Goal: Transaction & Acquisition: Obtain resource

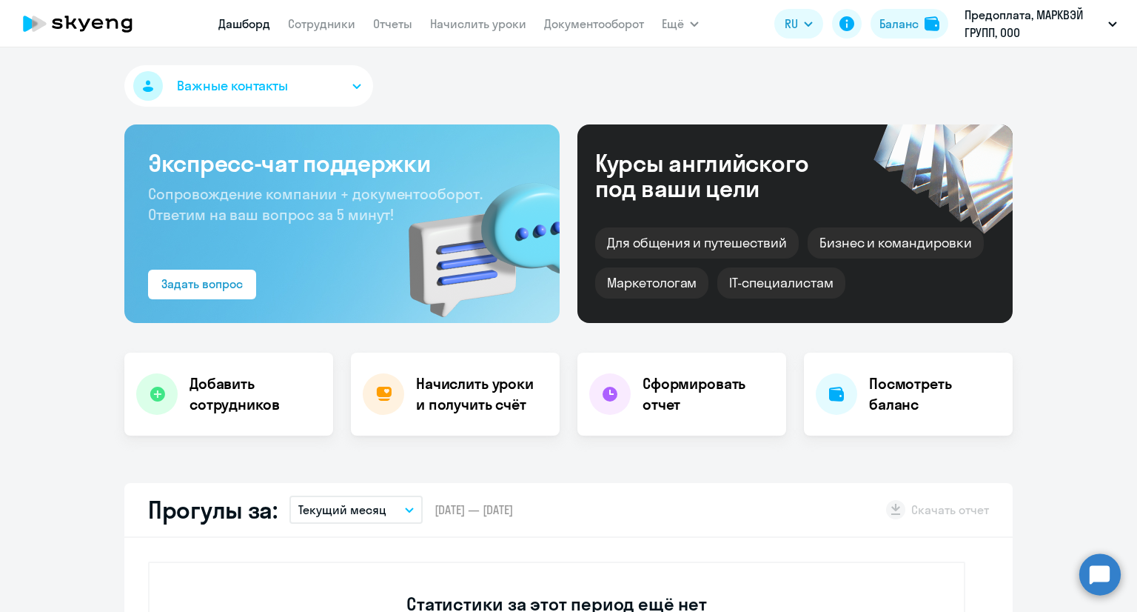
select select "30"
click at [386, 509] on button "Текущий месяц" at bounding box center [356, 509] width 133 height 28
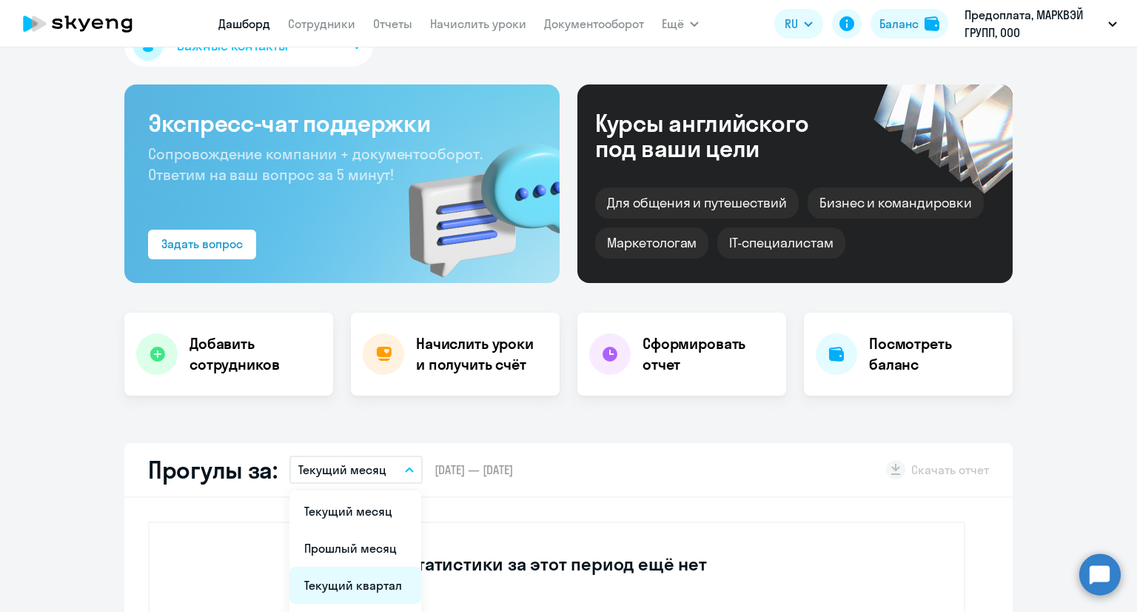
scroll to position [74, 0]
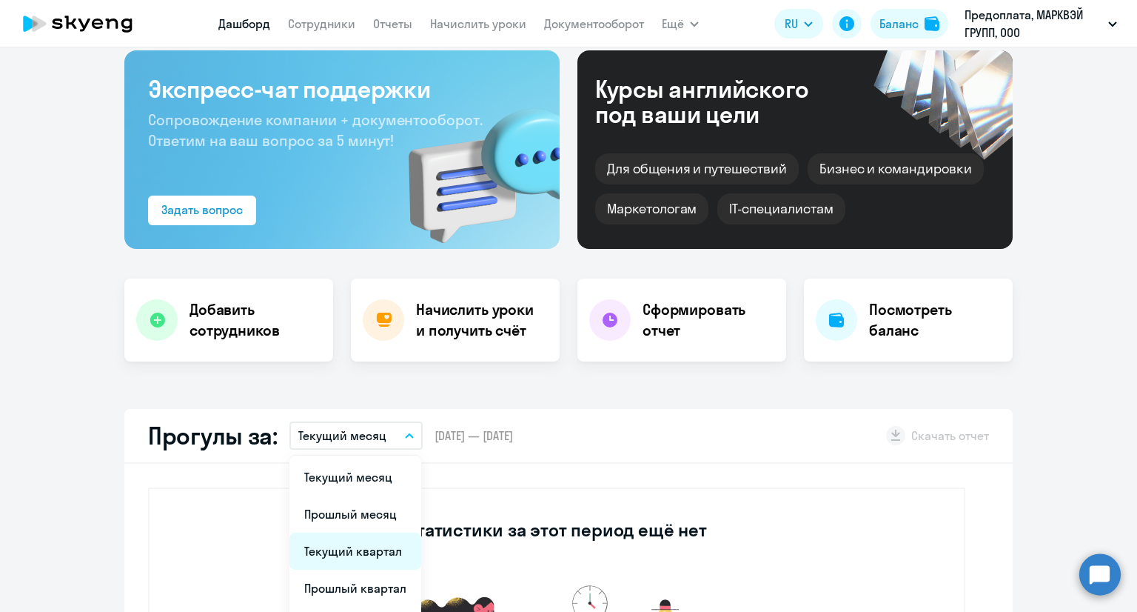
click at [382, 549] on li "Текущий квартал" at bounding box center [356, 550] width 132 height 37
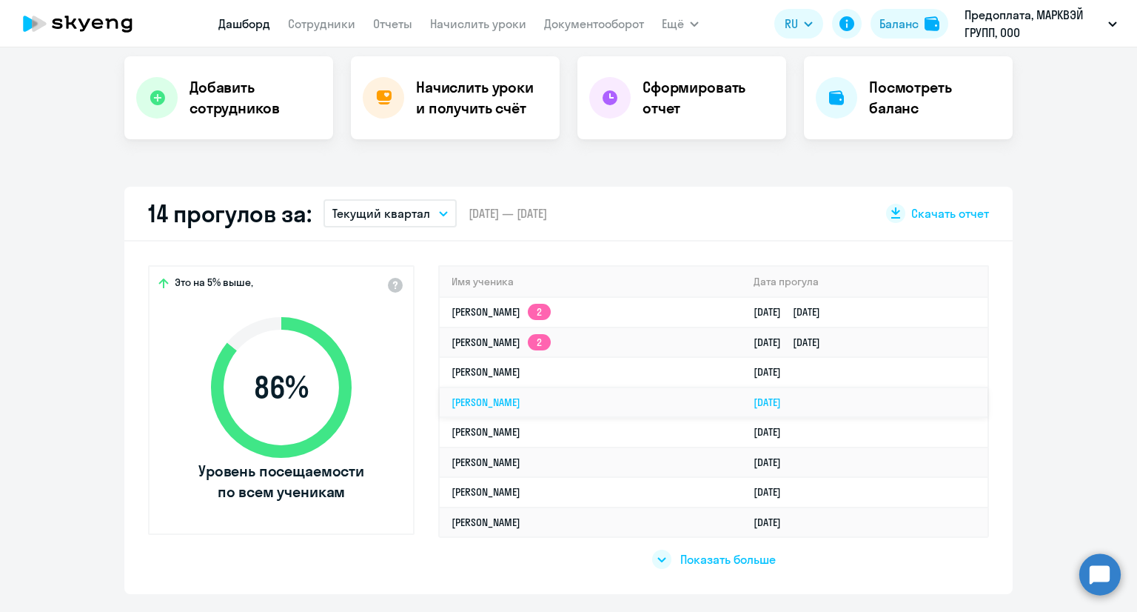
scroll to position [0, 0]
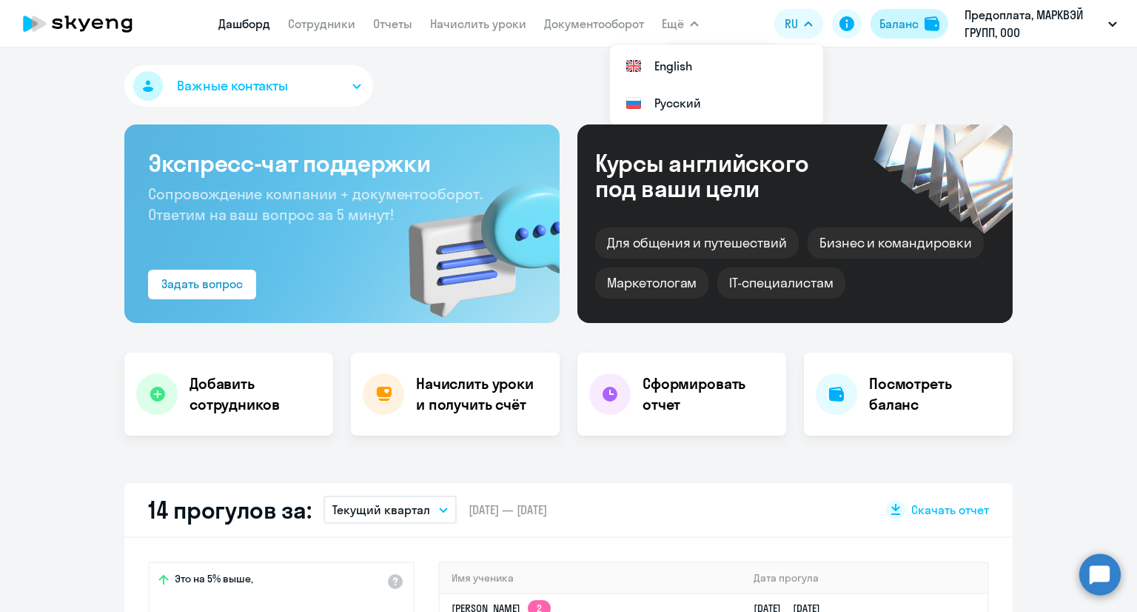
click at [912, 27] on div "Баланс" at bounding box center [899, 24] width 39 height 18
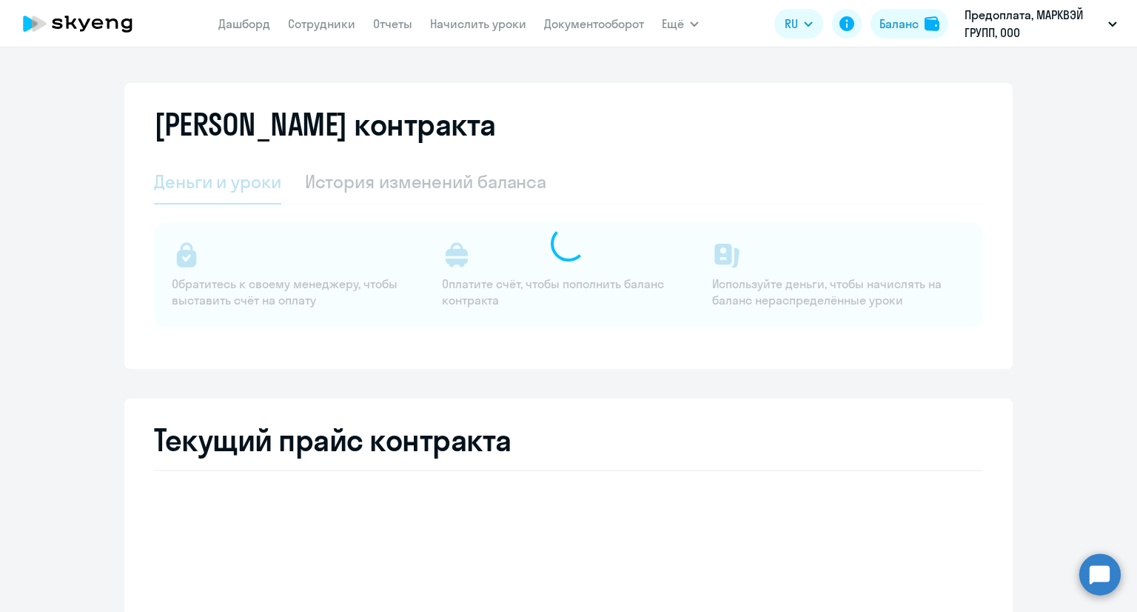
select select "english_adult_not_native_speaker"
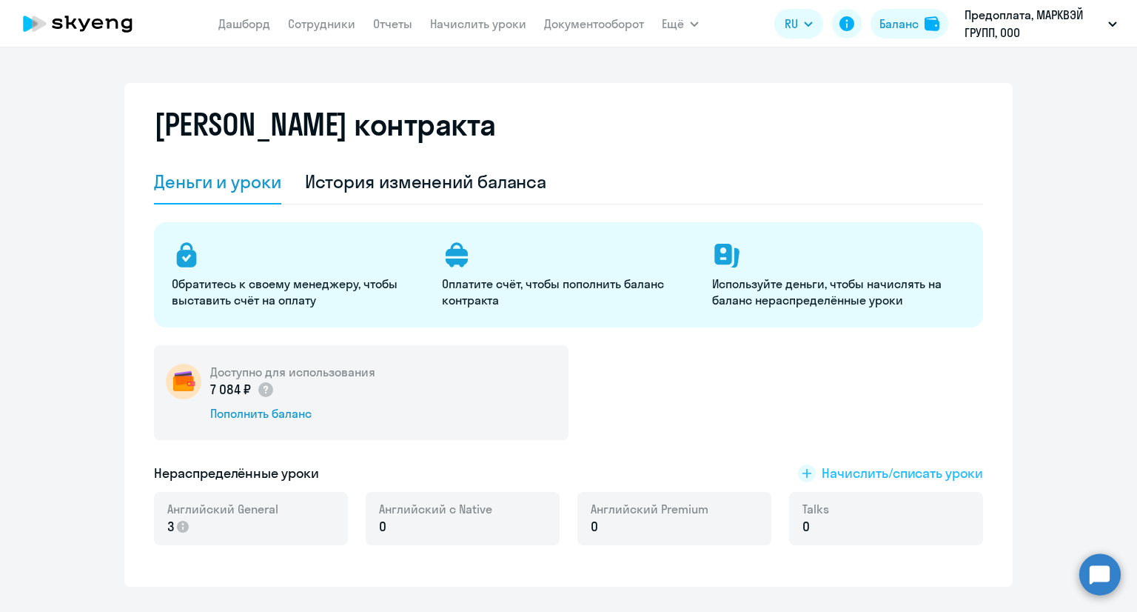
click at [822, 472] on span "Начислить/списать уроки" at bounding box center [902, 473] width 161 height 19
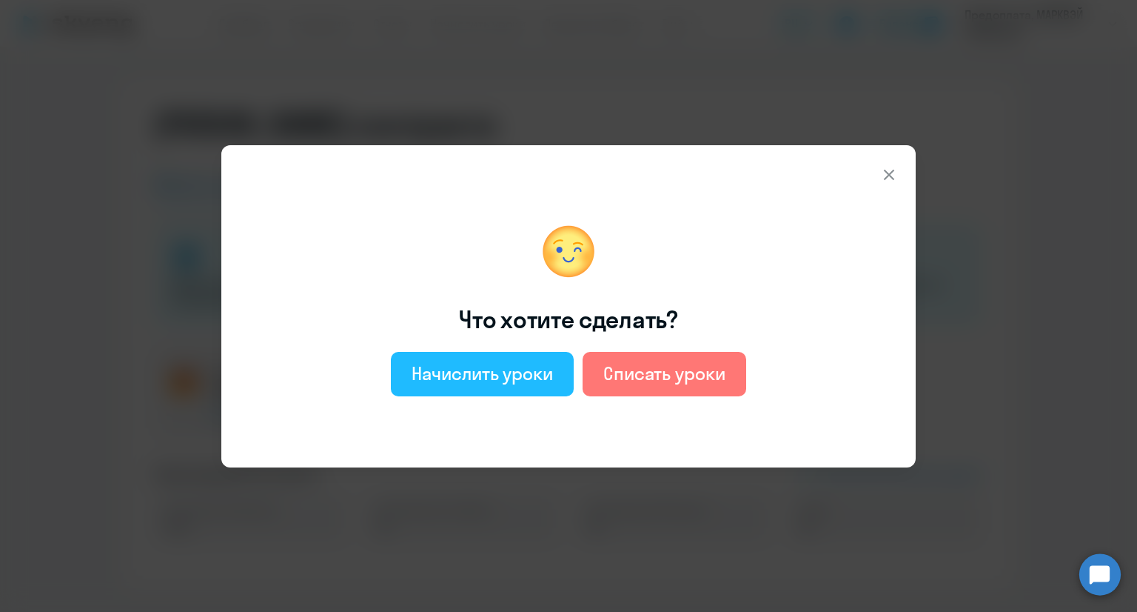
click at [536, 376] on div "Начислить уроки" at bounding box center [482, 373] width 141 height 24
select select "english_adult_not_native_speaker"
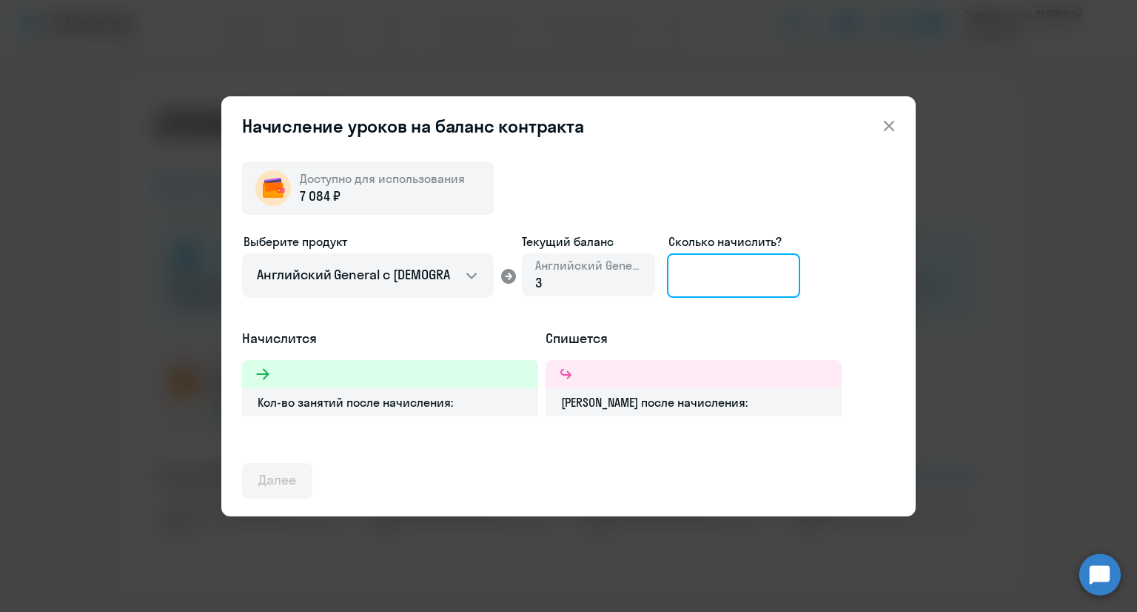
click at [708, 278] on input at bounding box center [733, 275] width 133 height 44
drag, startPoint x: 708, startPoint y: 276, endPoint x: 675, endPoint y: 275, distance: 32.6
click at [675, 275] on input "3" at bounding box center [733, 275] width 133 height 44
drag, startPoint x: 702, startPoint y: 273, endPoint x: 664, endPoint y: 272, distance: 37.8
click at [664, 272] on div "Выберите продукт Английский General с русскоговорящим преподавателем Английский…" at bounding box center [568, 281] width 653 height 96
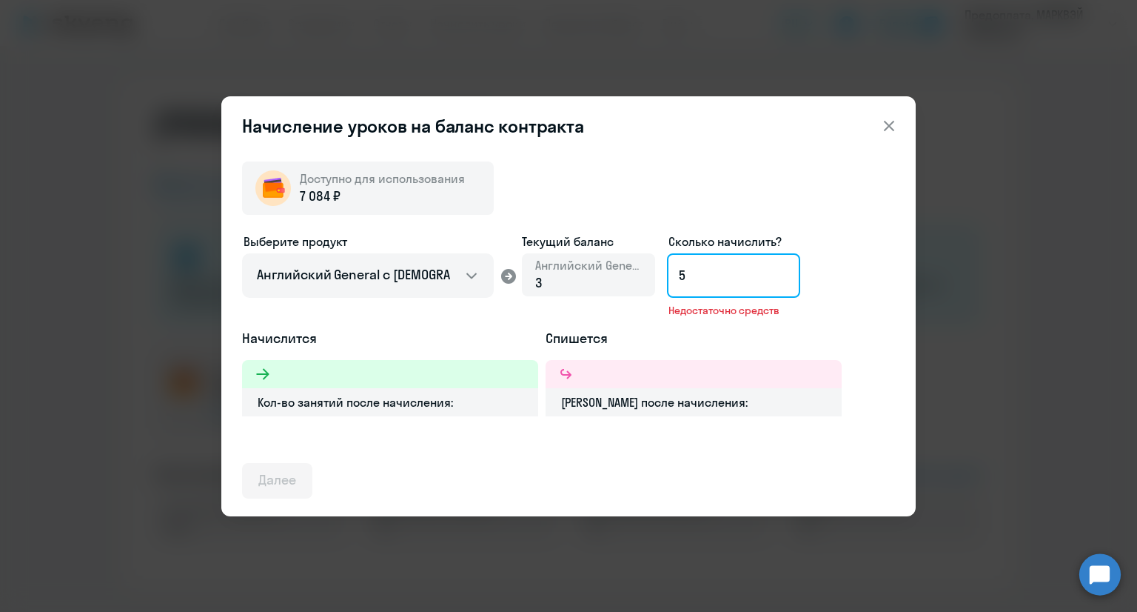
drag, startPoint x: 699, startPoint y: 270, endPoint x: 668, endPoint y: 272, distance: 31.1
click at [668, 272] on input "5" at bounding box center [733, 275] width 133 height 44
type input "4"
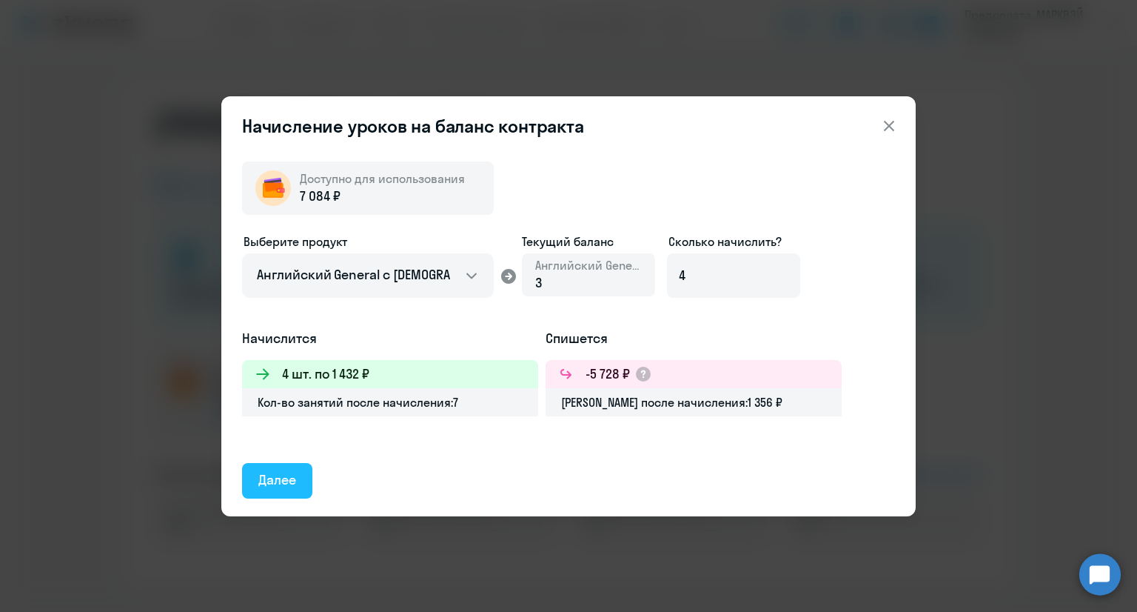
click at [292, 475] on div "Далее" at bounding box center [277, 479] width 38 height 19
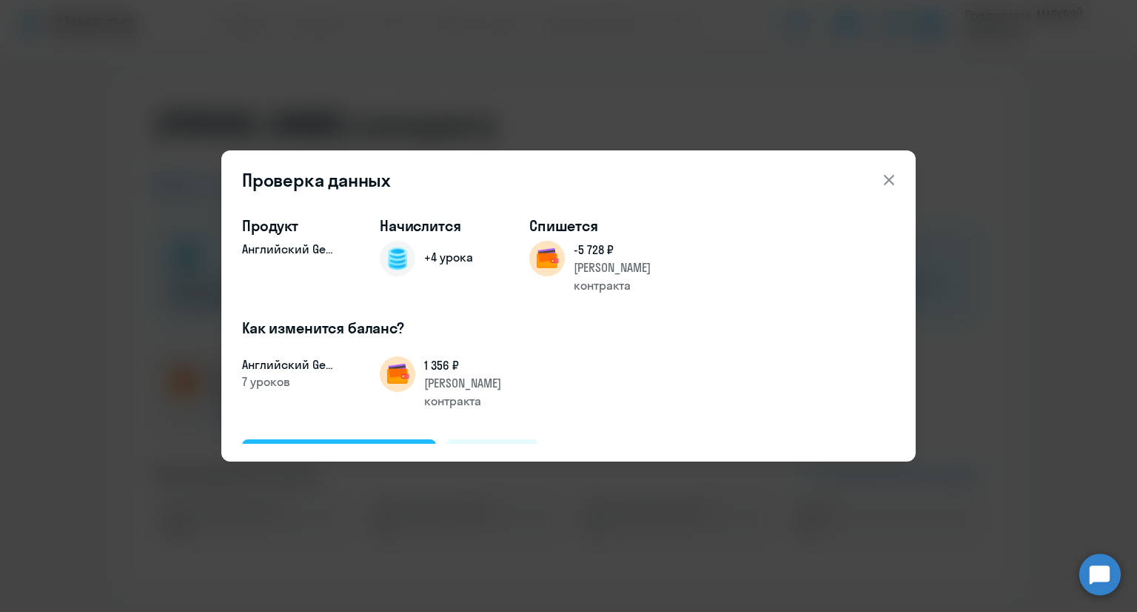
click at [345, 447] on div "Подтвердить и начислить" at bounding box center [338, 456] width 161 height 19
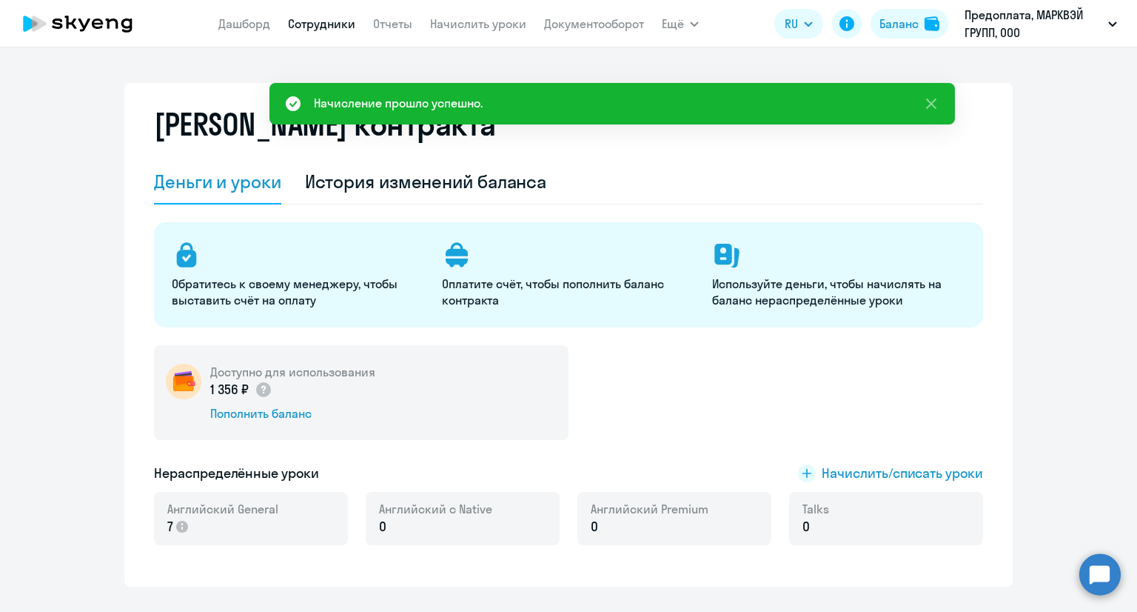
click at [313, 21] on link "Сотрудники" at bounding box center [321, 23] width 67 height 15
select select "30"
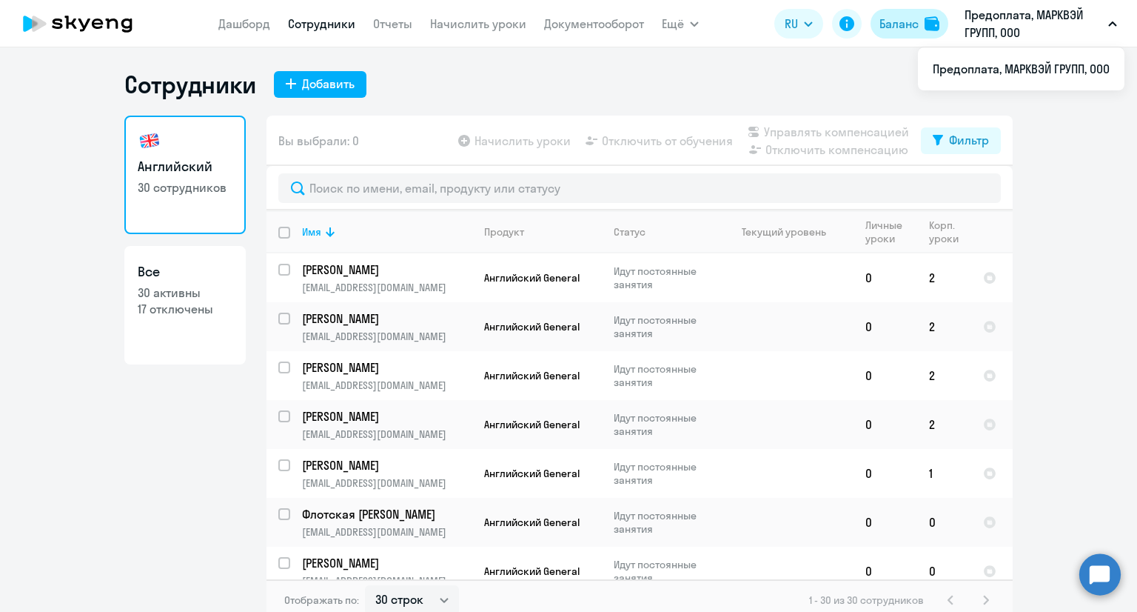
click at [914, 27] on div "Баланс" at bounding box center [899, 24] width 39 height 18
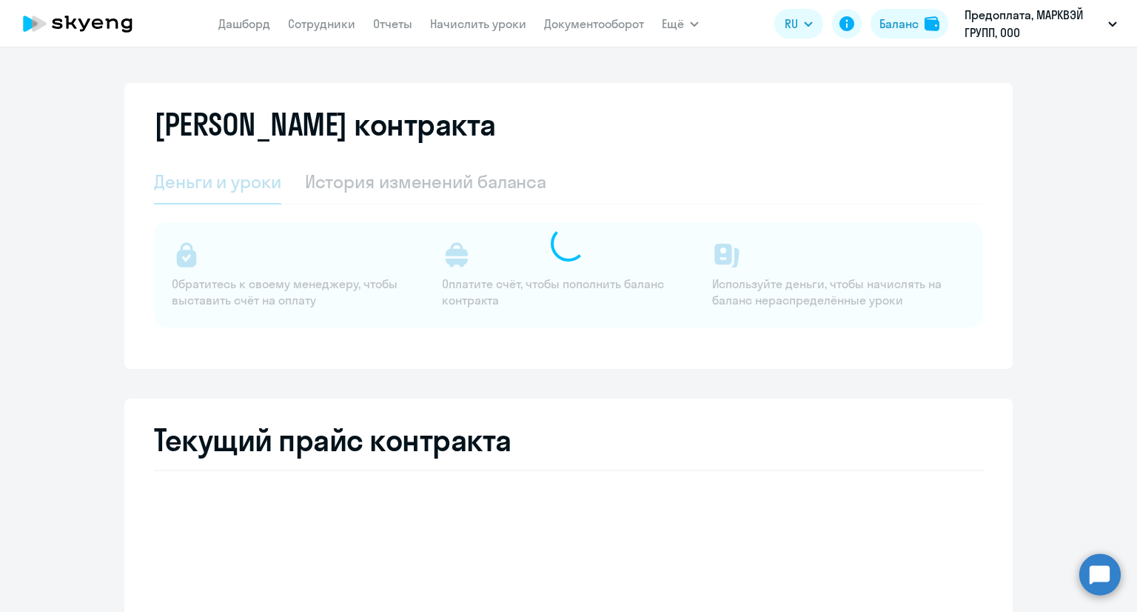
select select "english_adult_not_native_speaker"
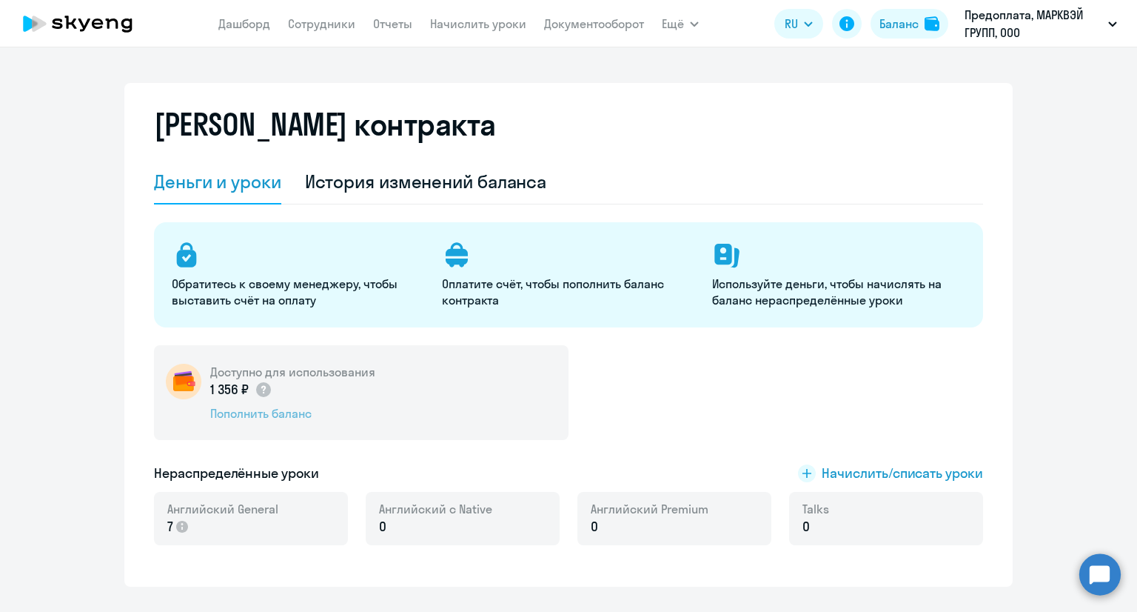
click at [296, 410] on div "Пополнить баланс" at bounding box center [292, 413] width 165 height 16
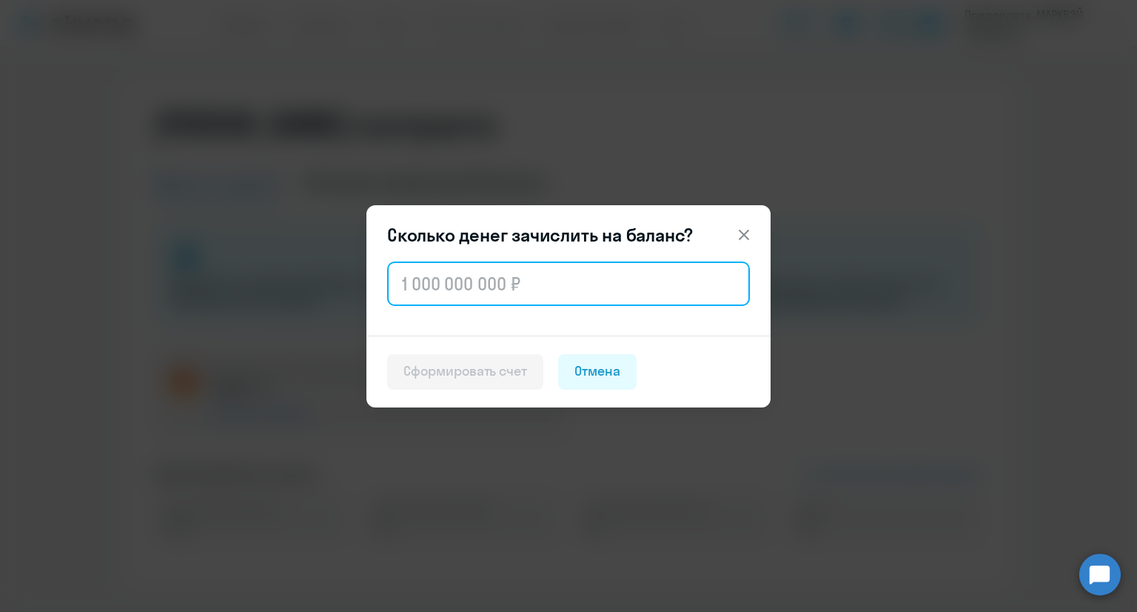
click at [463, 285] on input "text" at bounding box center [568, 283] width 363 height 44
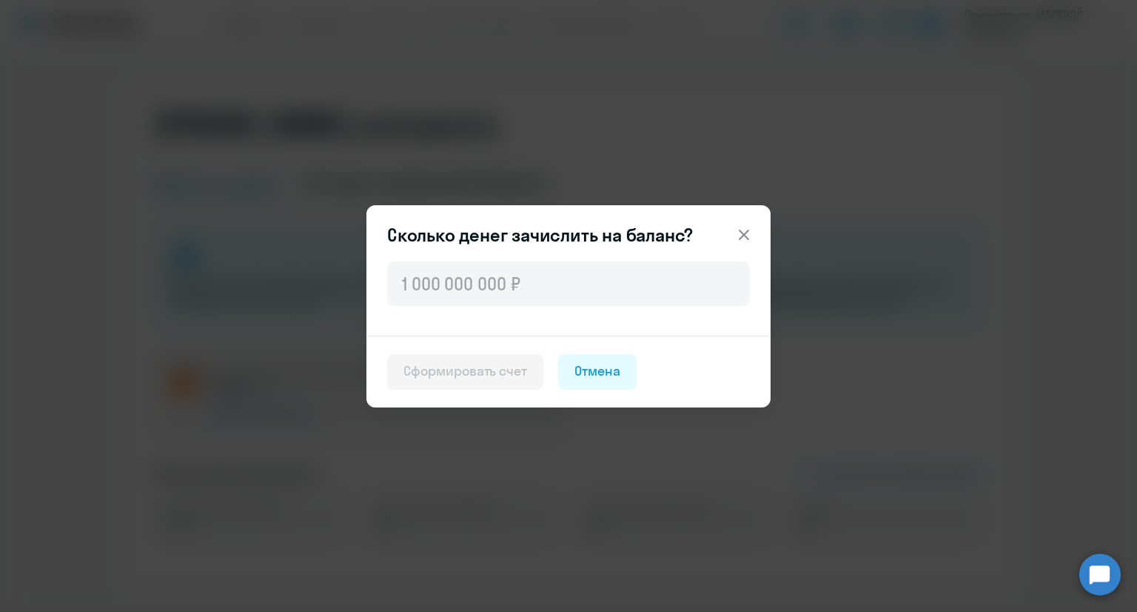
click at [738, 232] on icon at bounding box center [744, 235] width 18 height 18
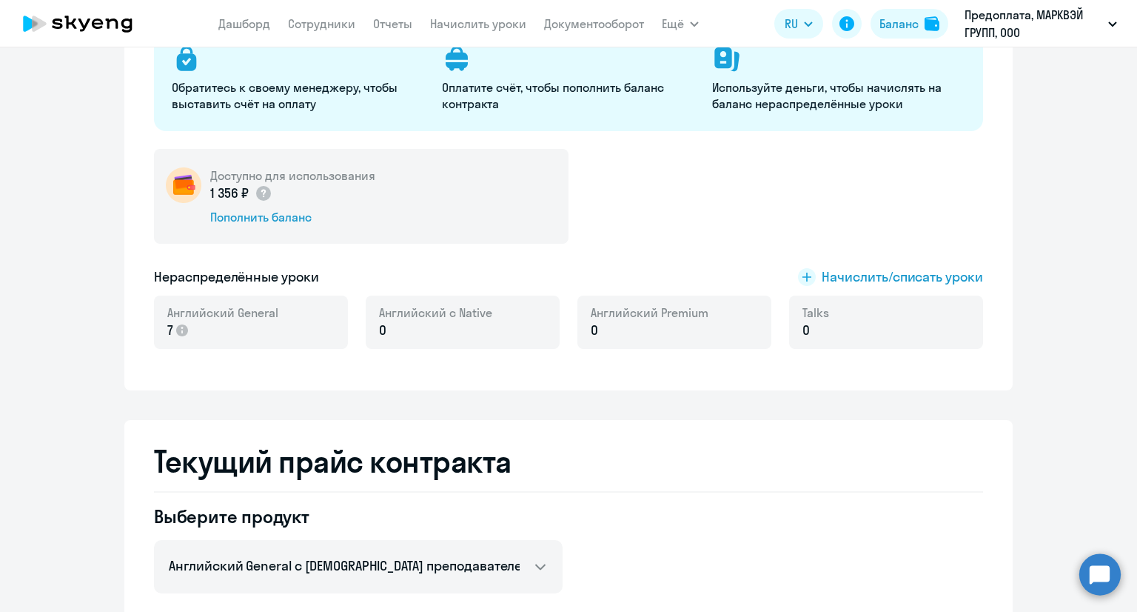
scroll to position [74, 0]
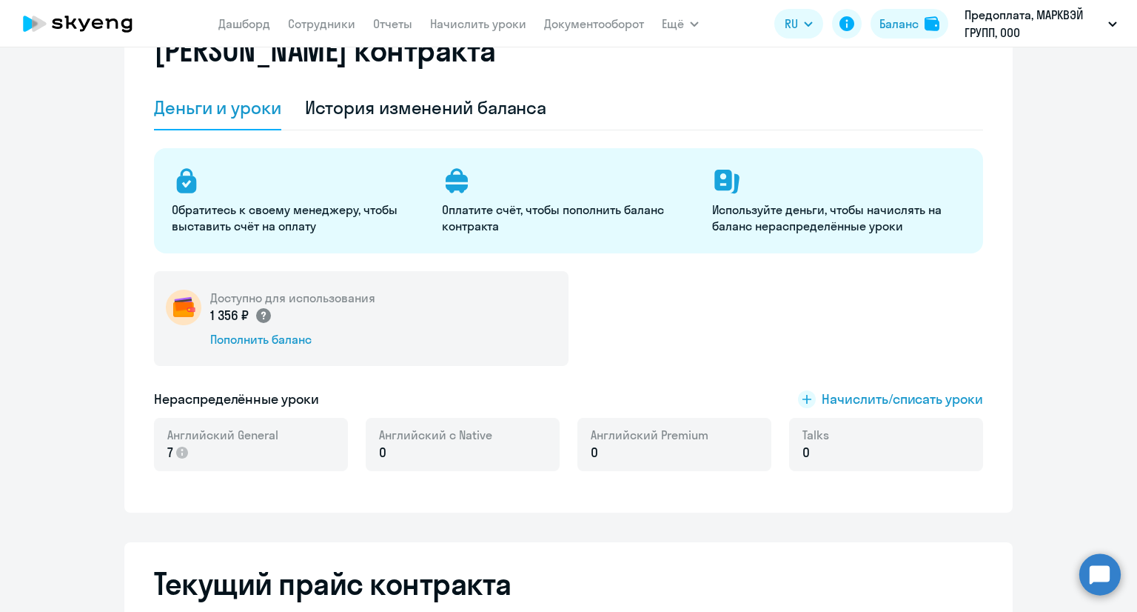
click at [256, 318] on circle at bounding box center [263, 315] width 15 height 15
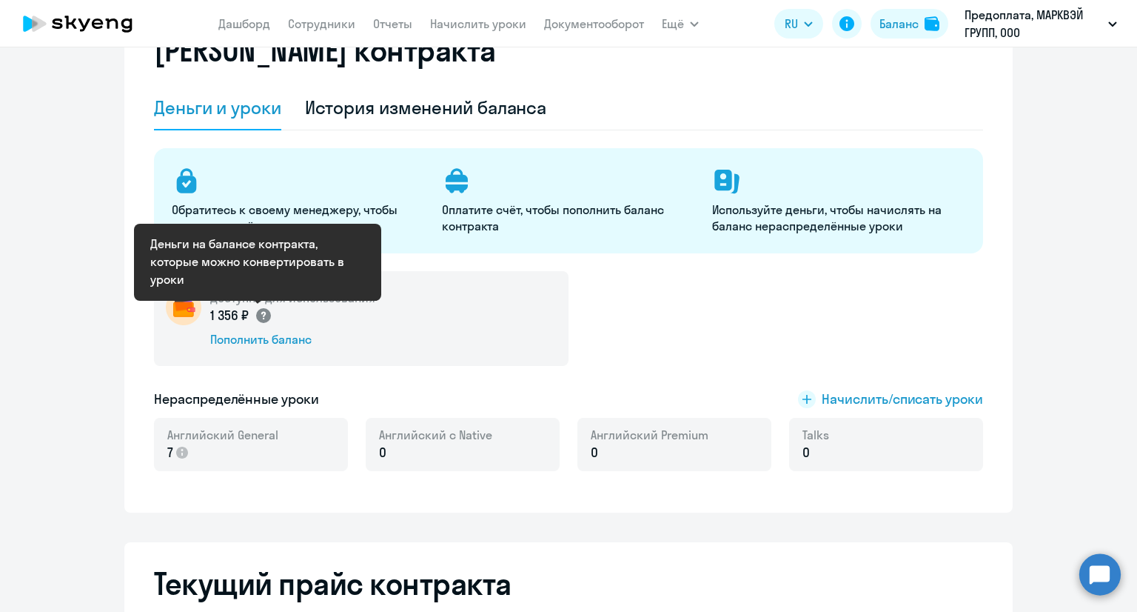
click at [261, 316] on icon at bounding box center [263, 316] width 4 height 8
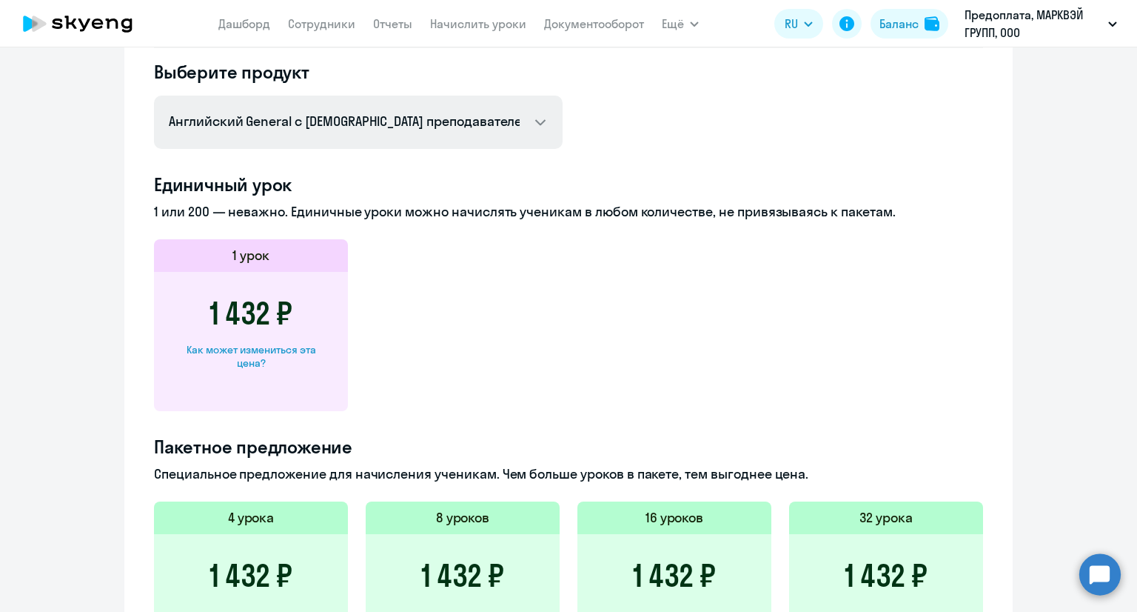
scroll to position [666, 0]
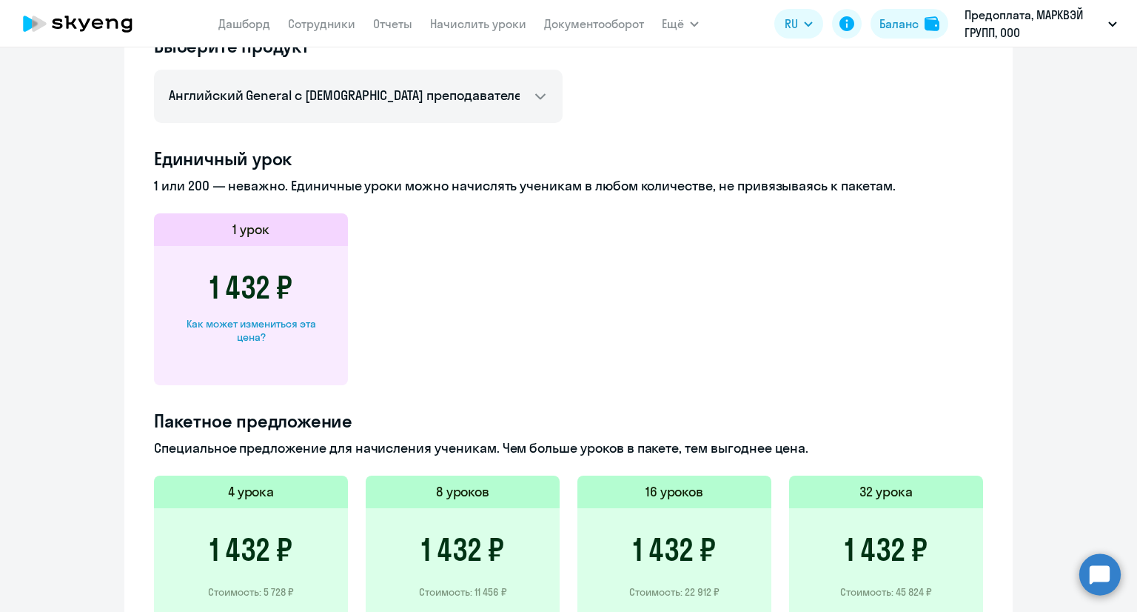
click at [272, 322] on div "Как может измениться эта цена?" at bounding box center [251, 330] width 147 height 27
select select "english_adult_not_native_speaker"
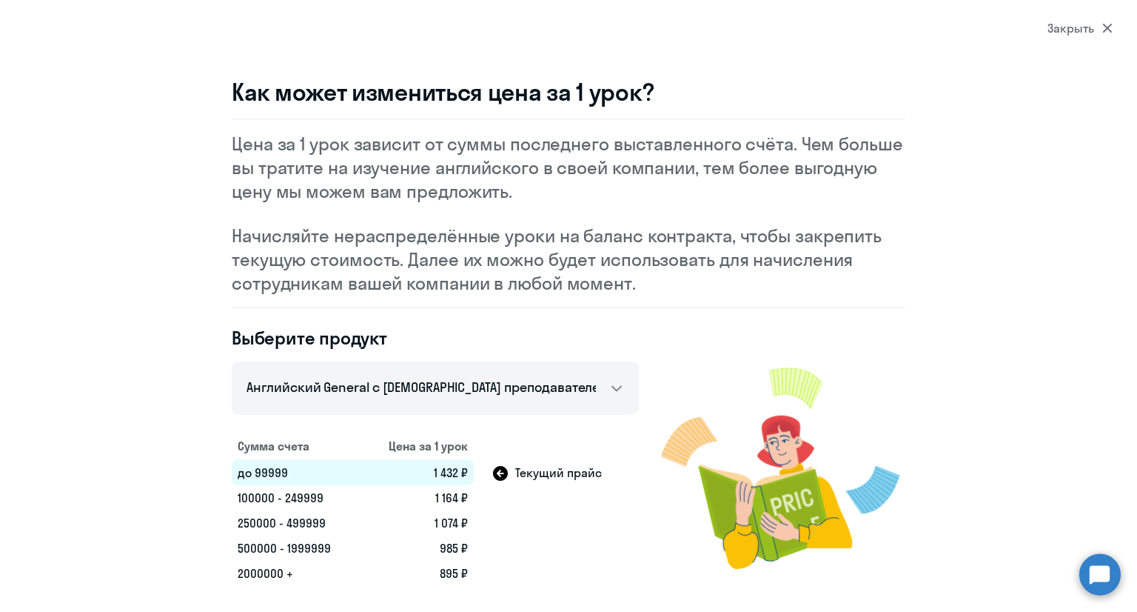
click at [1073, 22] on div "Закрыть" at bounding box center [1080, 28] width 65 height 18
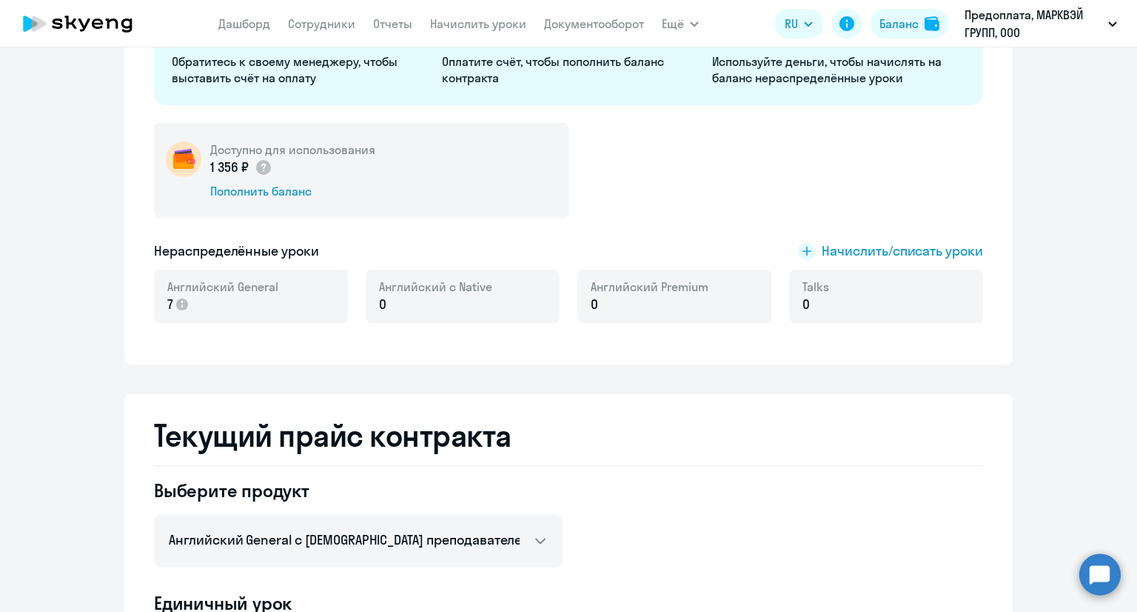
scroll to position [148, 0]
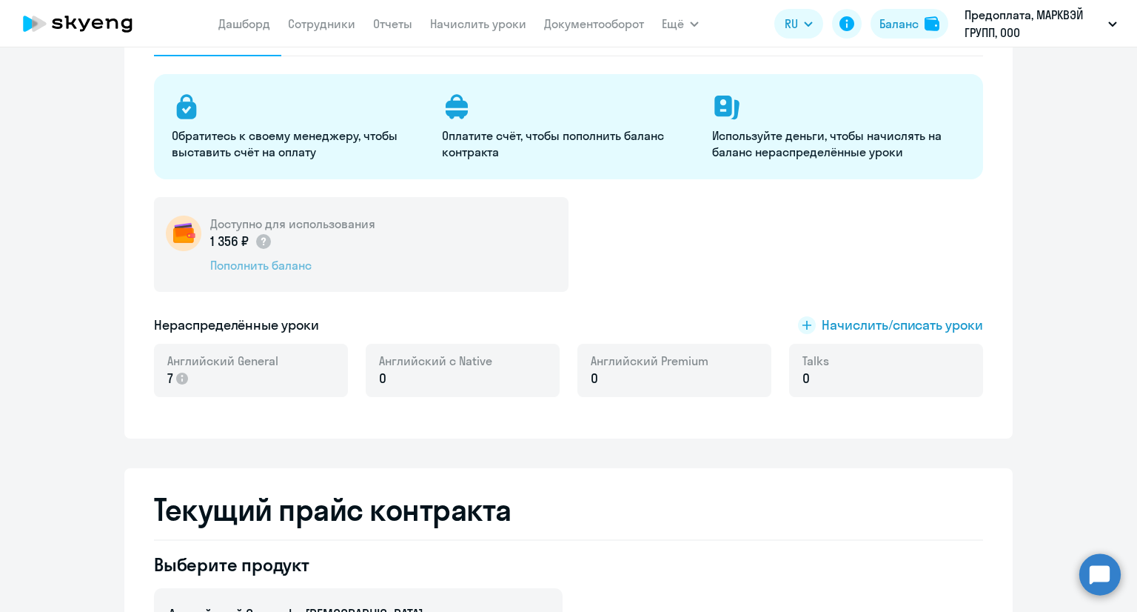
click at [277, 268] on div "Пополнить баланс" at bounding box center [292, 265] width 165 height 16
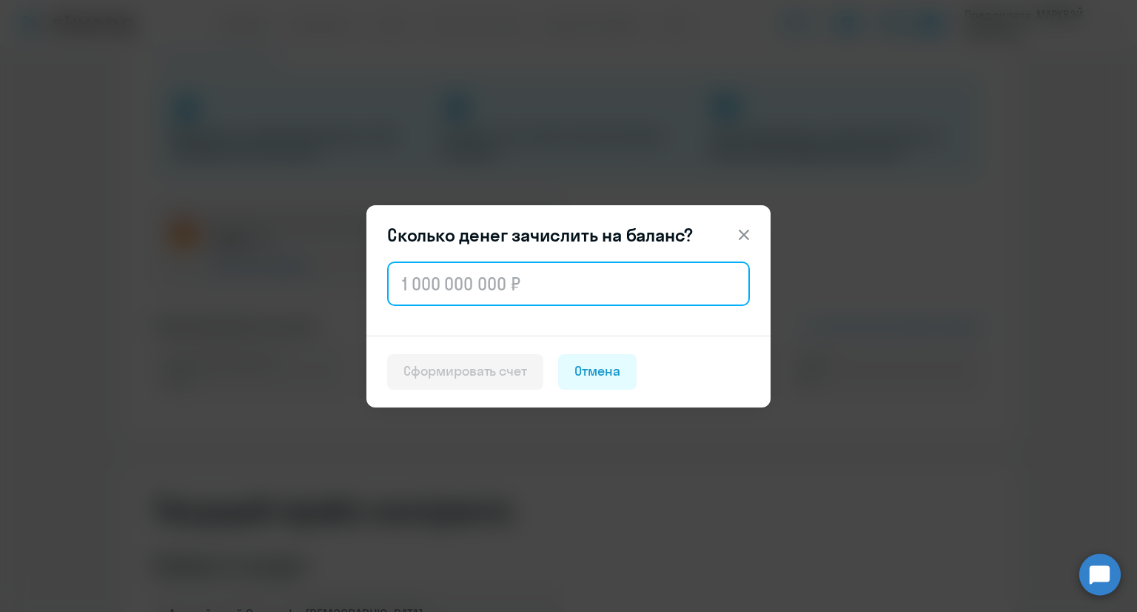
click at [438, 278] on input "text" at bounding box center [568, 283] width 363 height 44
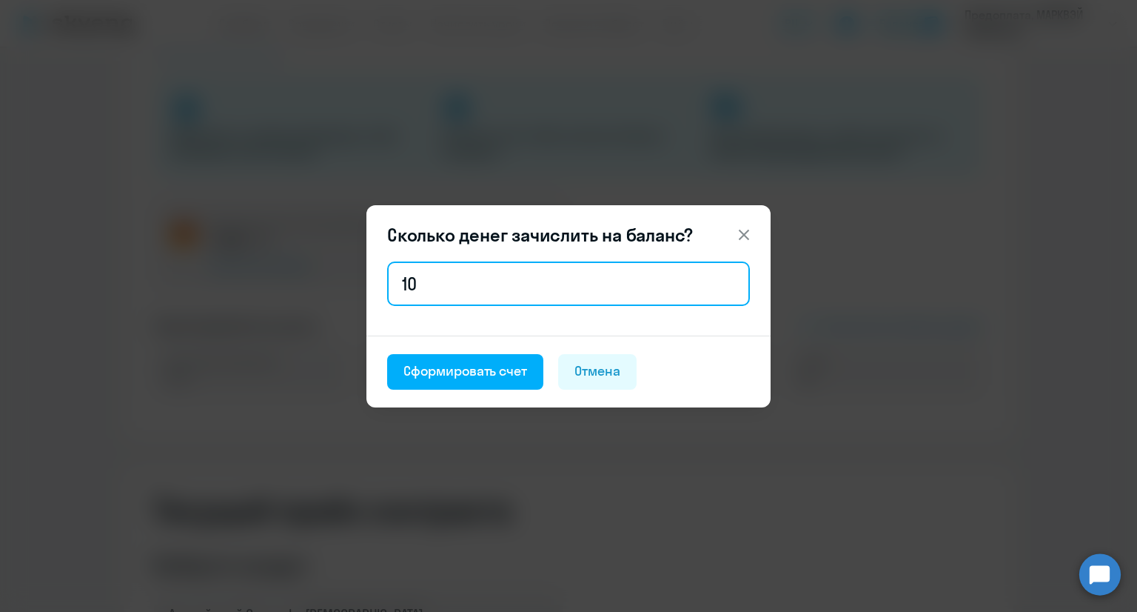
type input "10"
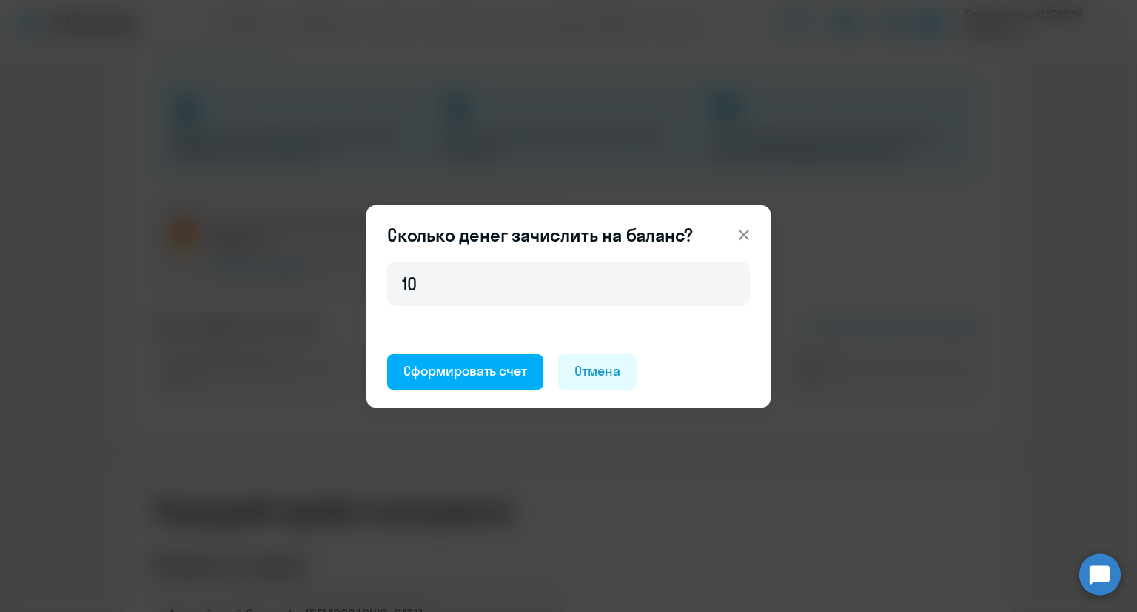
click at [751, 229] on icon at bounding box center [744, 235] width 18 height 18
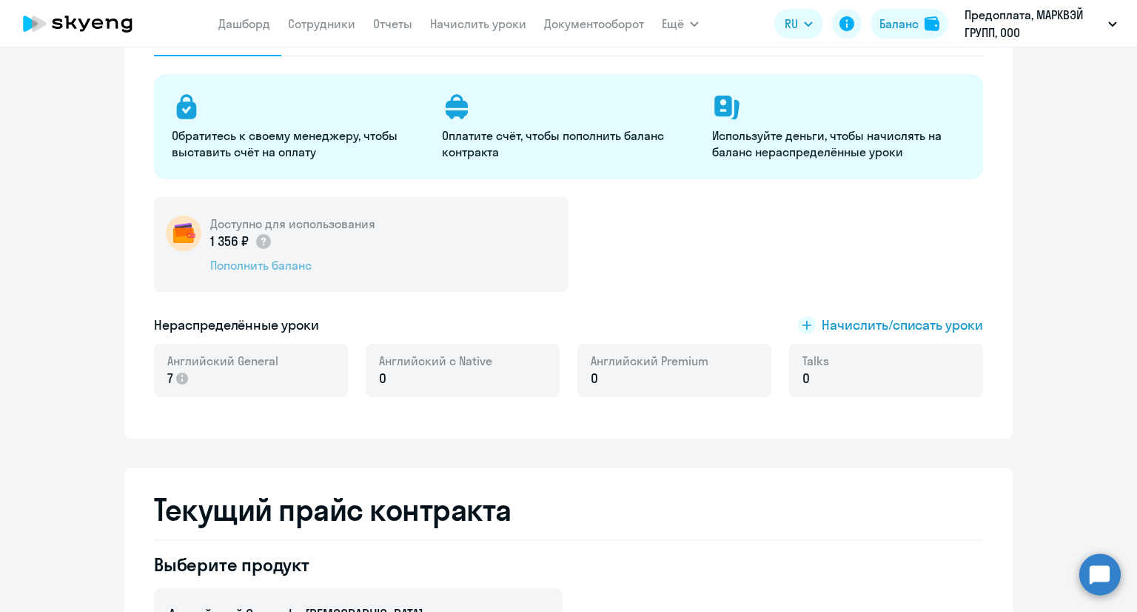
click at [310, 266] on div "Пополнить баланс" at bounding box center [292, 265] width 165 height 16
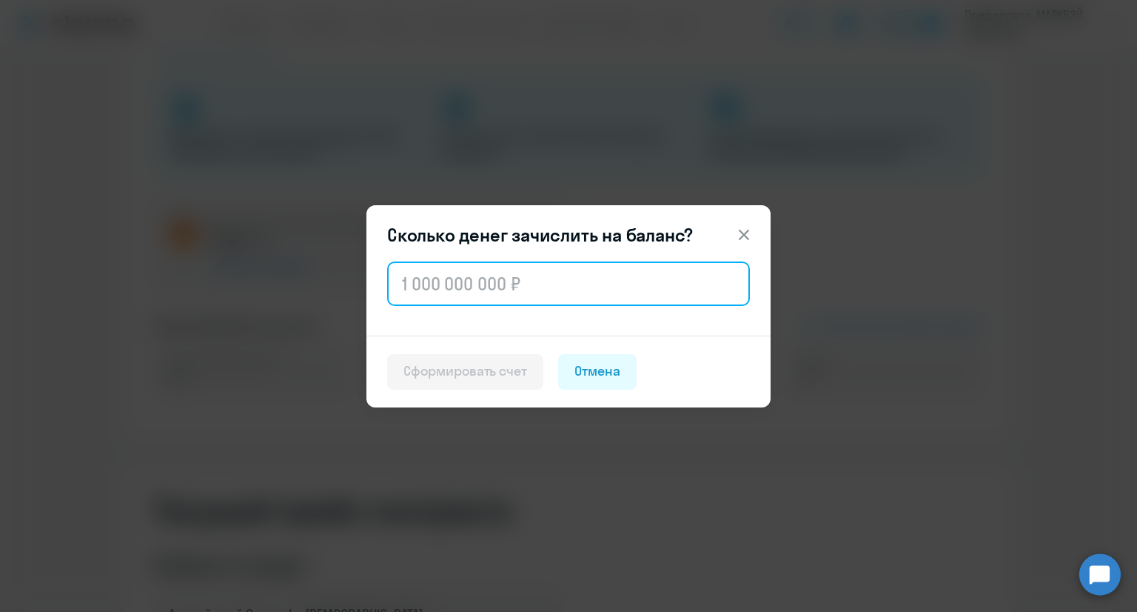
click at [424, 270] on input "text" at bounding box center [568, 283] width 363 height 44
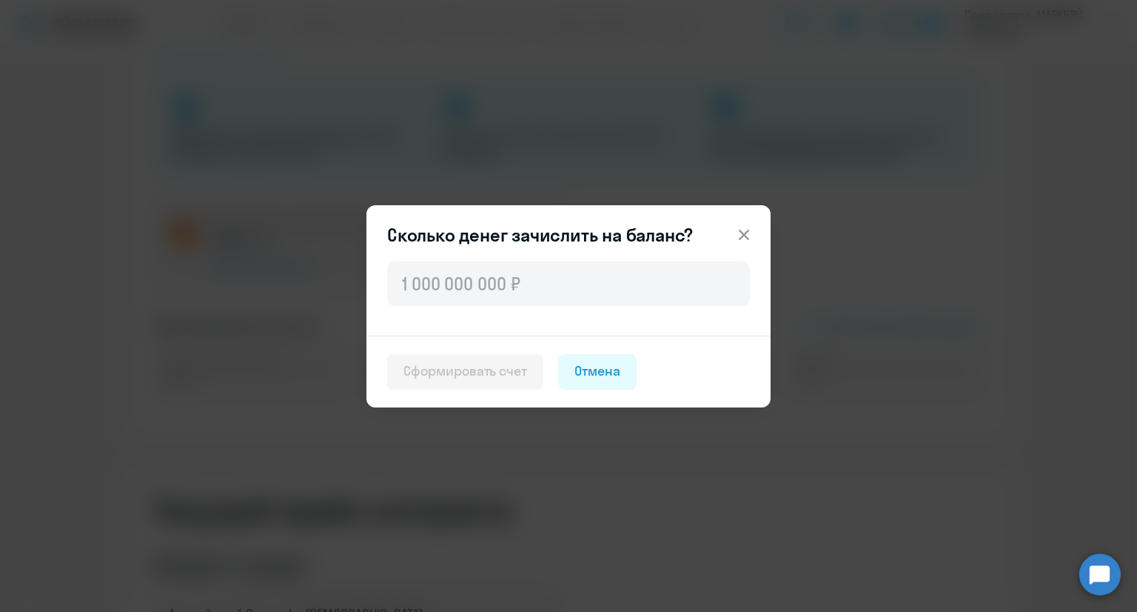
click at [742, 227] on icon at bounding box center [744, 235] width 18 height 18
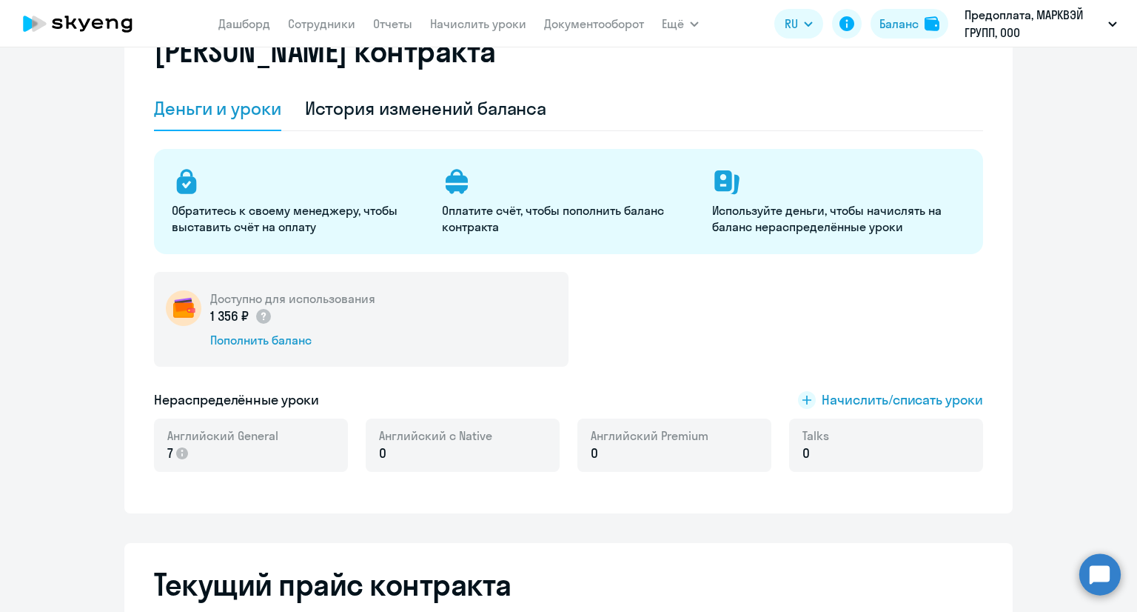
scroll to position [0, 0]
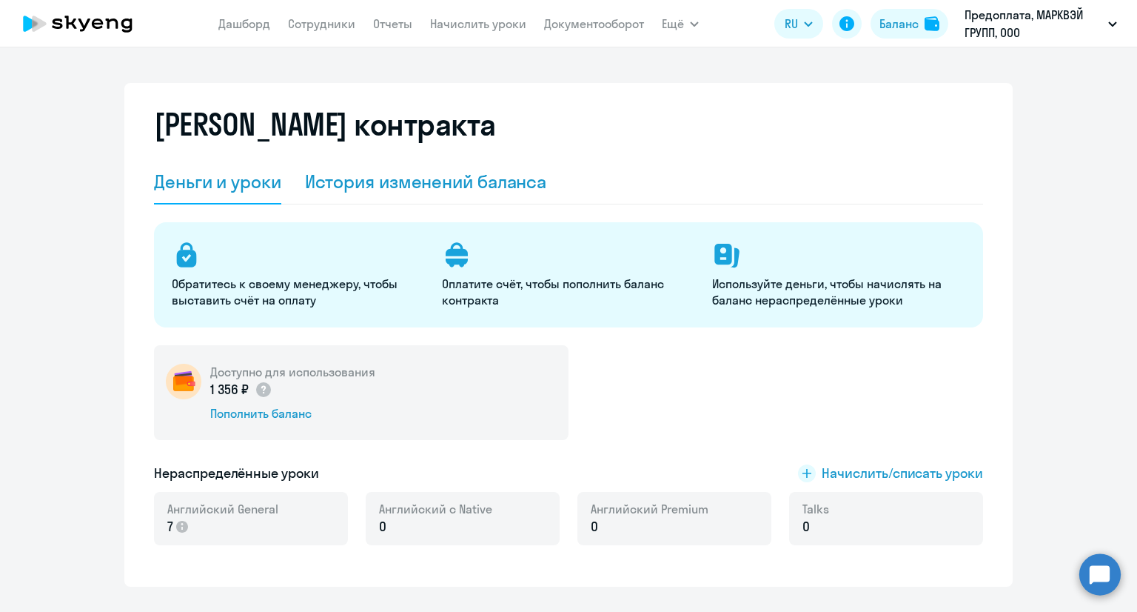
click at [513, 164] on div "История изменений баланса" at bounding box center [426, 182] width 242 height 44
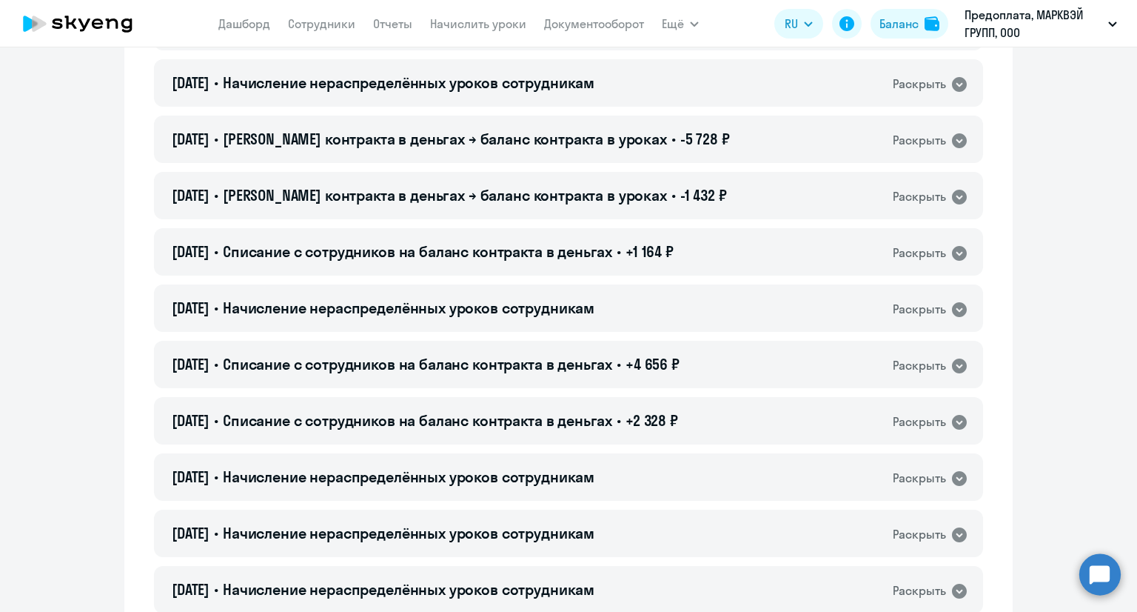
scroll to position [592, 0]
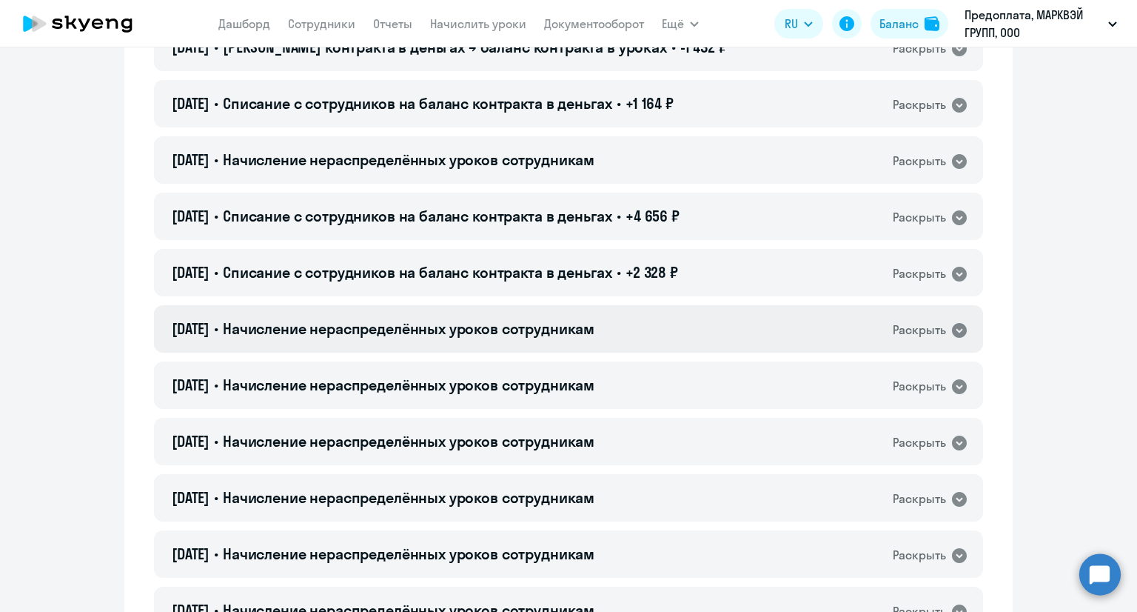
drag, startPoint x: 923, startPoint y: 350, endPoint x: 935, endPoint y: 336, distance: 18.9
click at [926, 347] on div "[DATE] • Начисление нераспределённых уроков сотрудникам Раскрыть" at bounding box center [568, 328] width 829 height 47
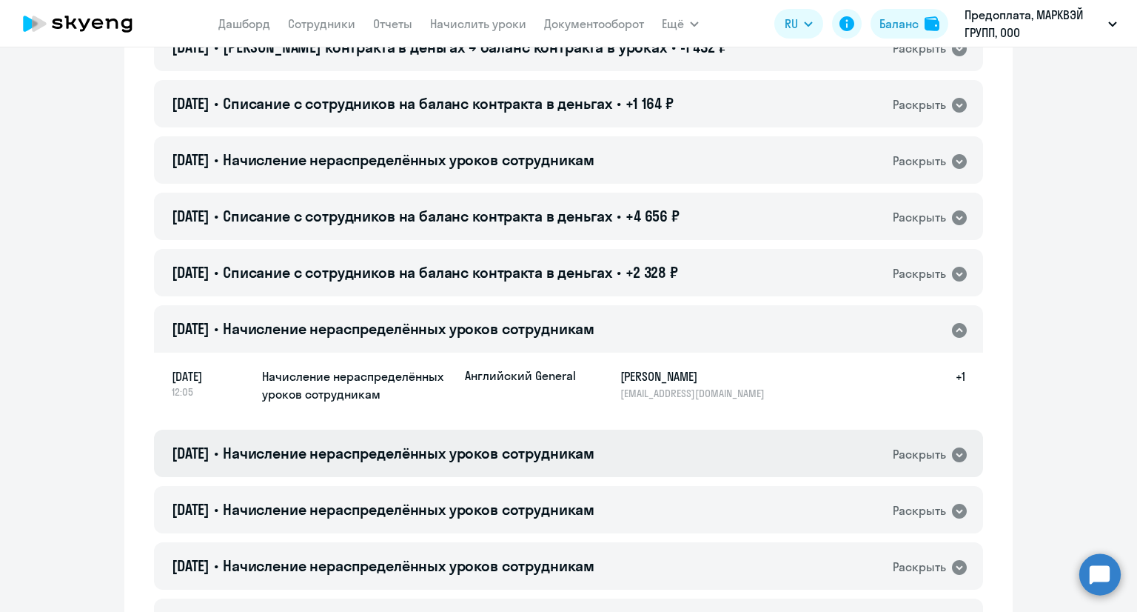
click at [917, 448] on div "Раскрыть" at bounding box center [919, 454] width 53 height 19
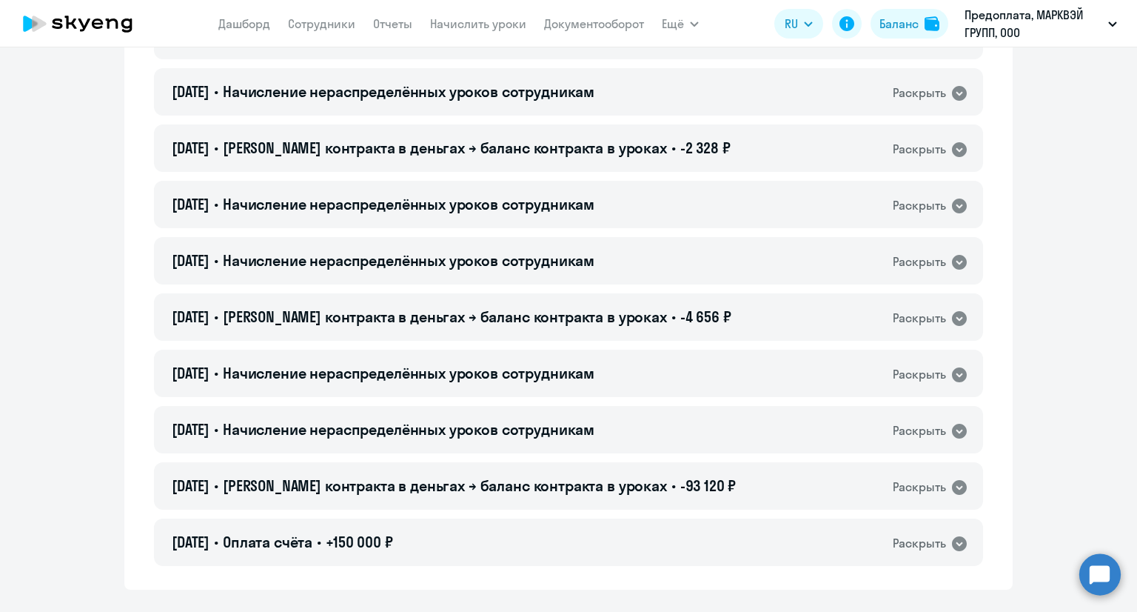
scroll to position [9404, 0]
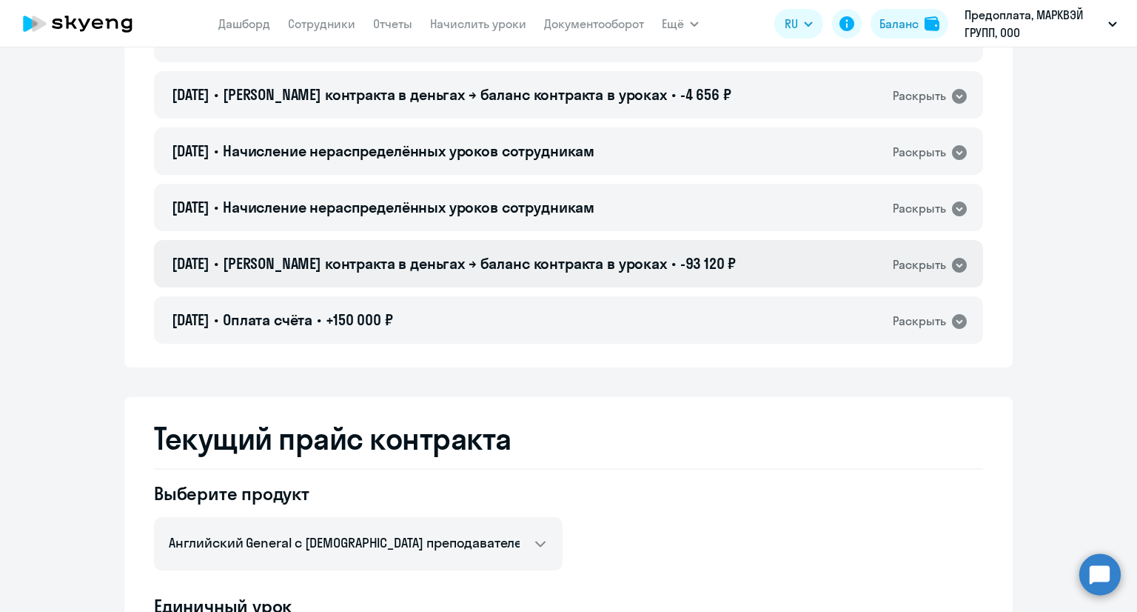
click at [829, 264] on div "[DATE] • Баланс контракта в деньгах → баланс контракта в уроках • -93 120 ₽ Рас…" at bounding box center [568, 263] width 829 height 47
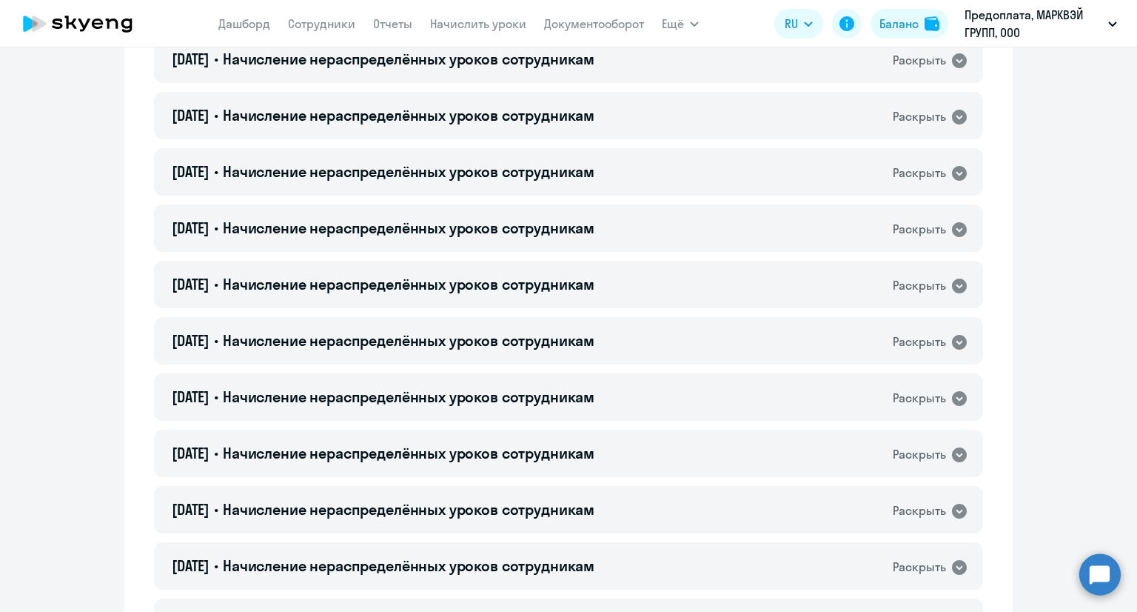
scroll to position [0, 0]
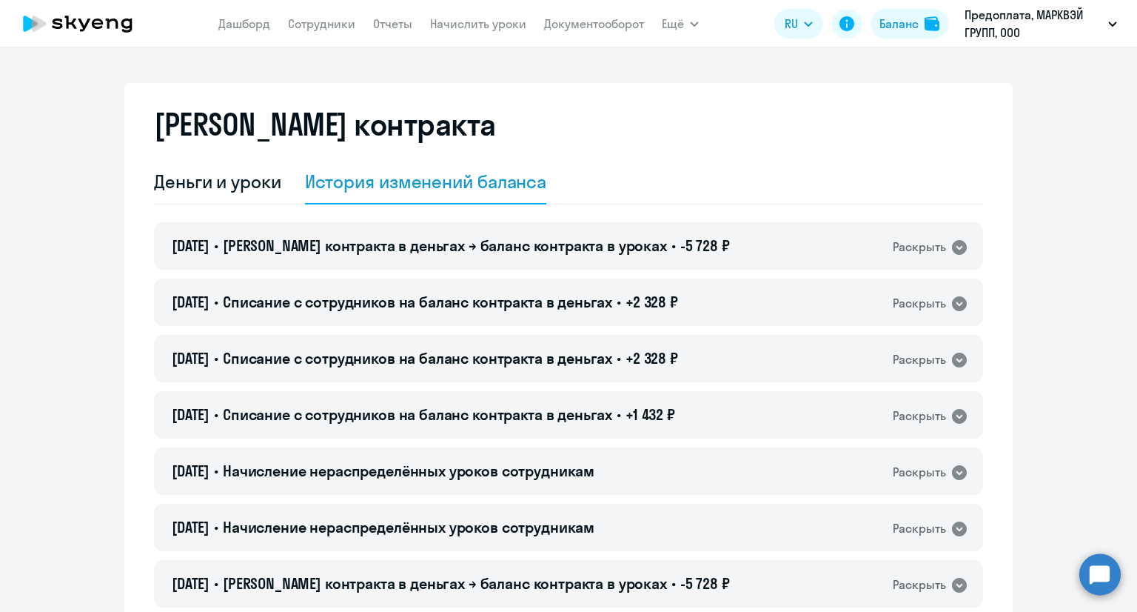
click at [117, 39] on icon at bounding box center [78, 23] width 130 height 37
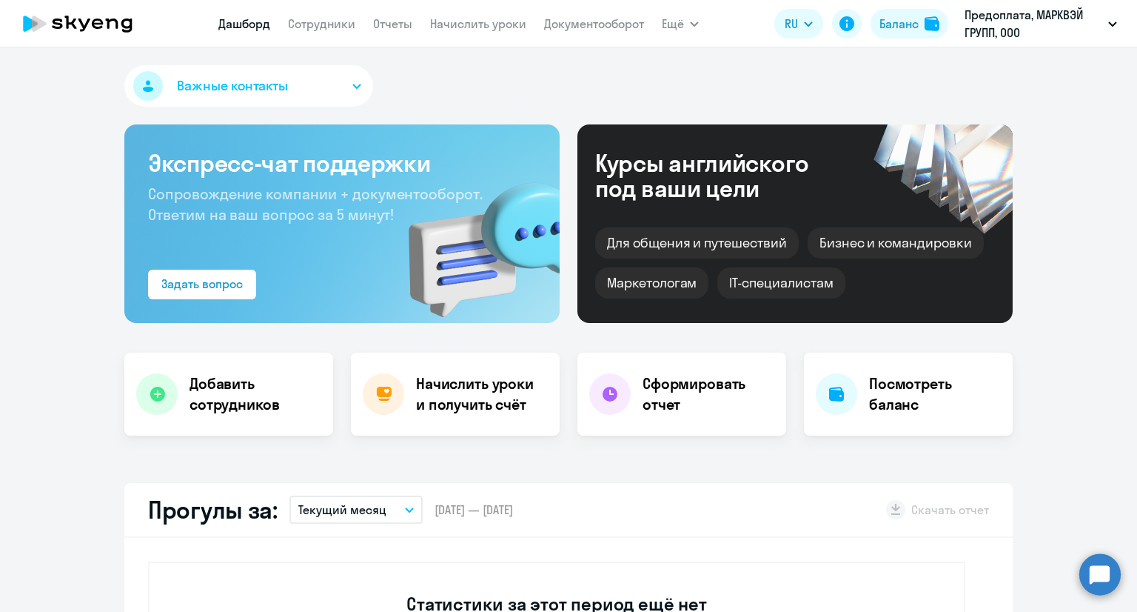
select select "30"
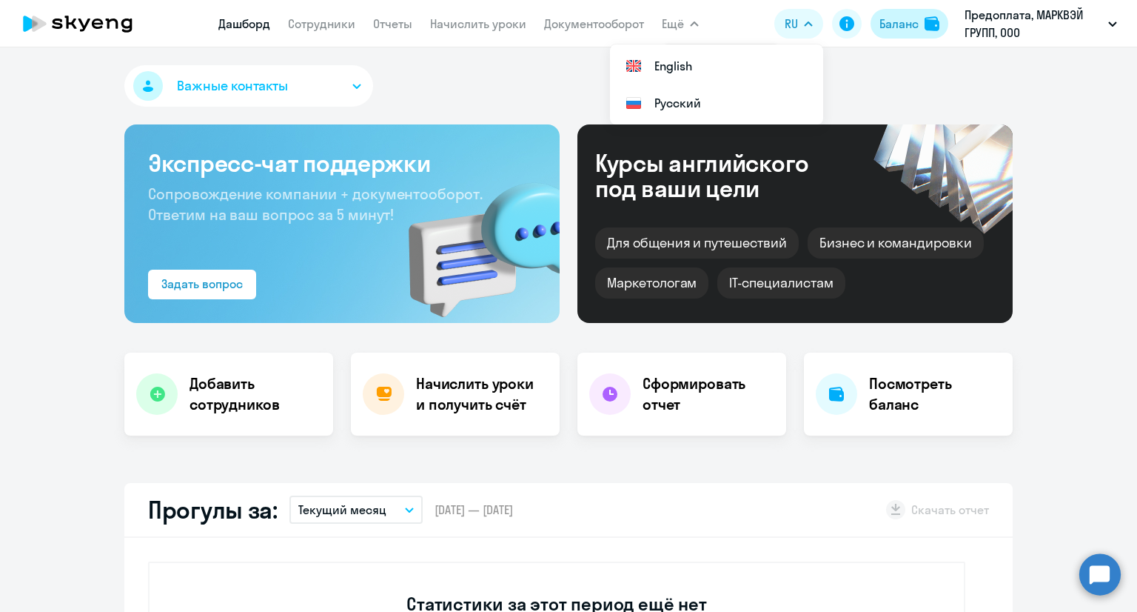
click at [900, 23] on div "Баланс" at bounding box center [899, 24] width 39 height 18
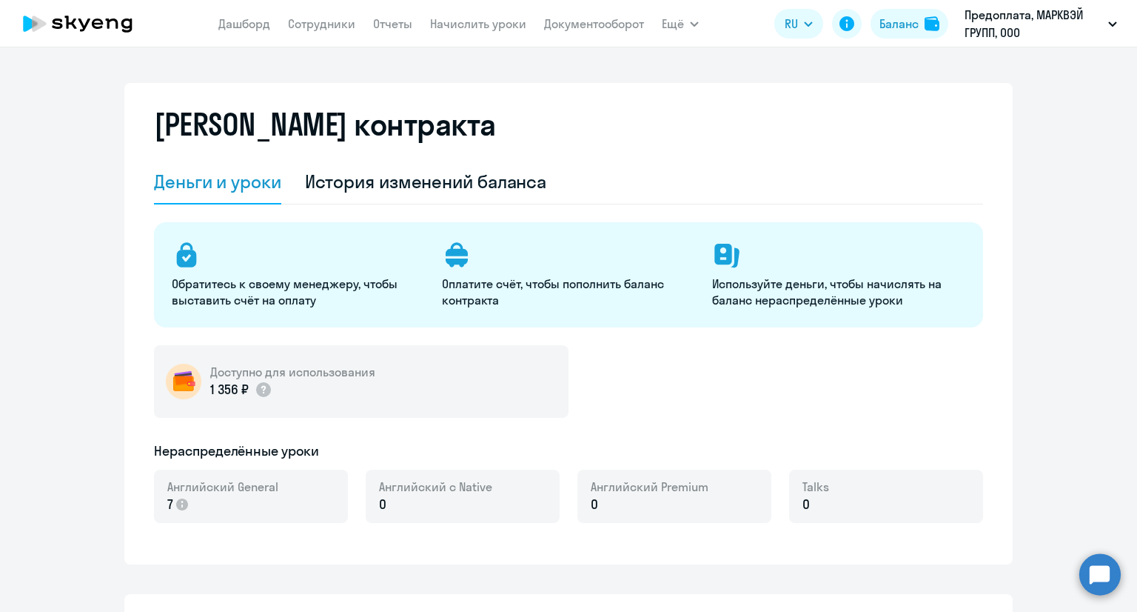
select select "english_adult_not_native_speaker"
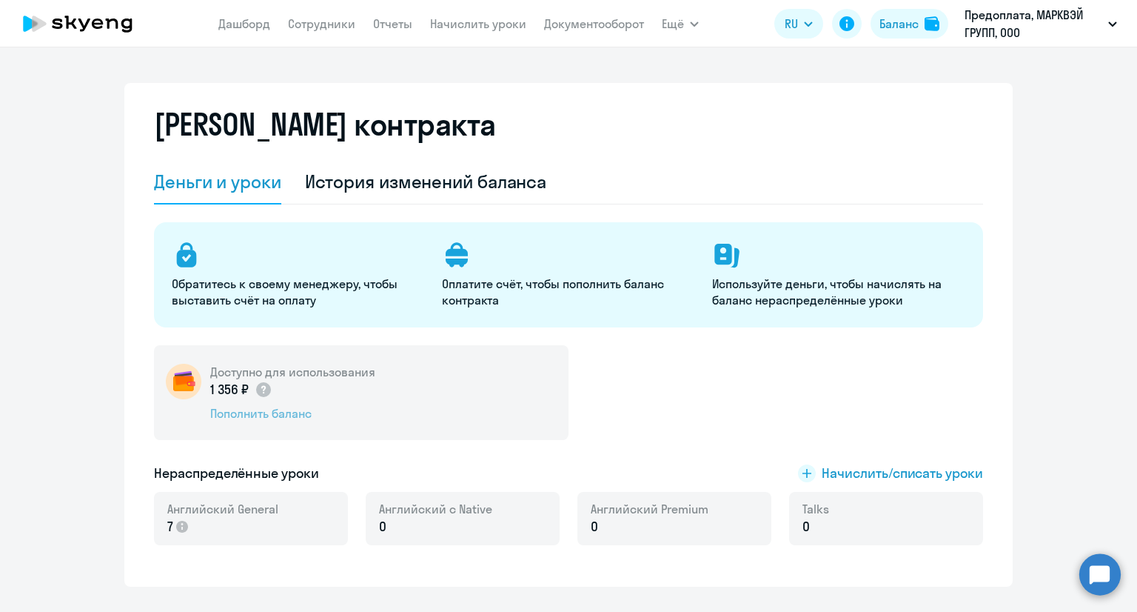
click at [278, 413] on div "Пополнить баланс" at bounding box center [292, 413] width 165 height 16
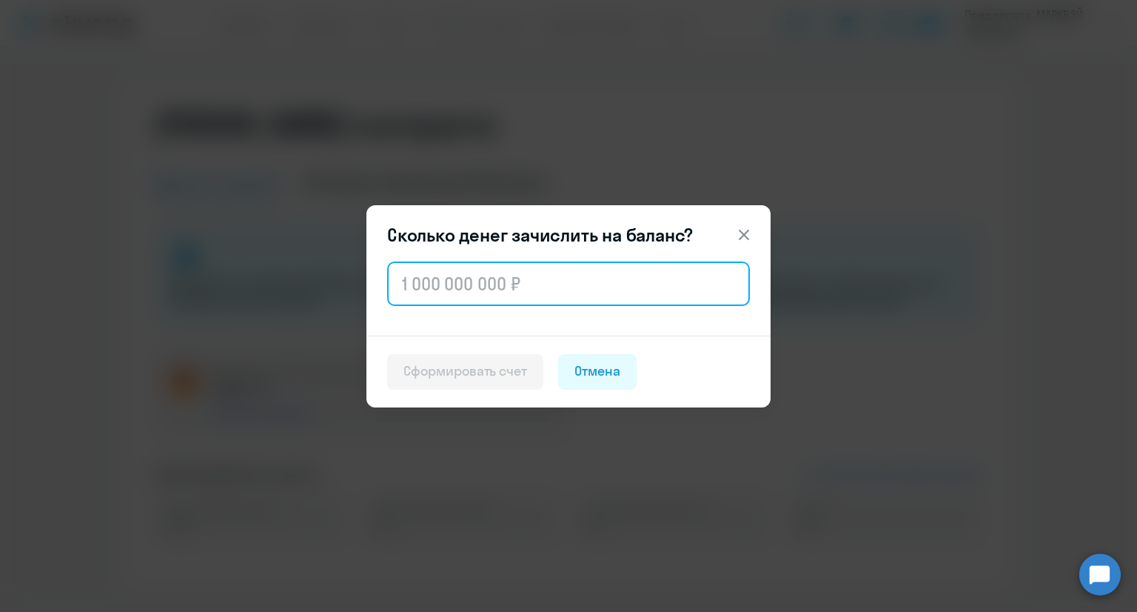
click at [470, 279] on input "text" at bounding box center [568, 283] width 363 height 44
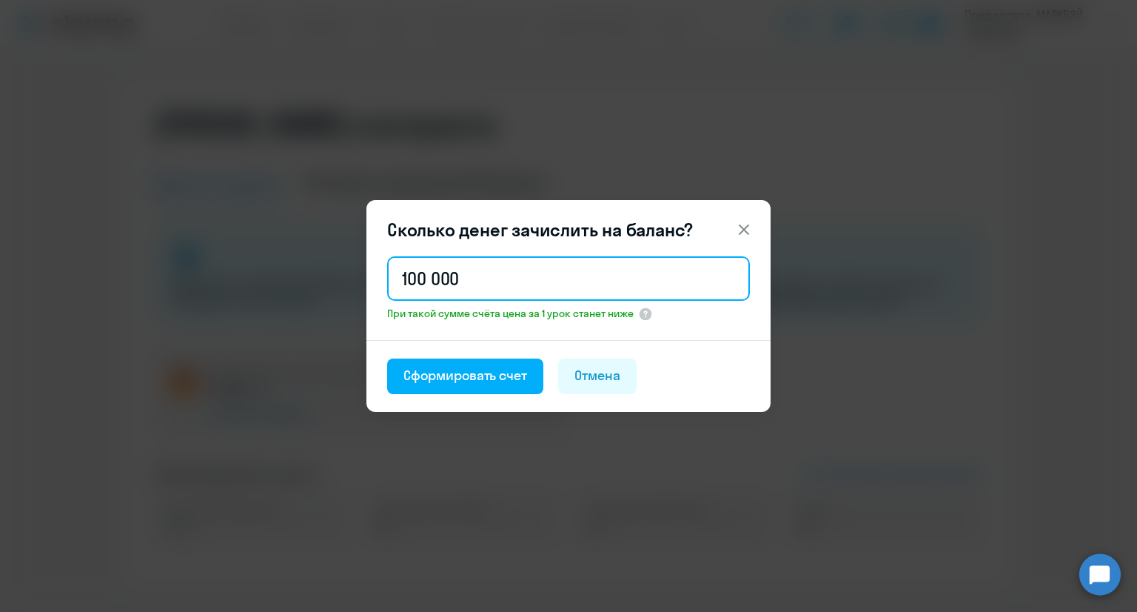
drag, startPoint x: 415, startPoint y: 281, endPoint x: 423, endPoint y: 282, distance: 7.6
click at [423, 282] on input "100 000" at bounding box center [568, 278] width 363 height 44
type input "101 000"
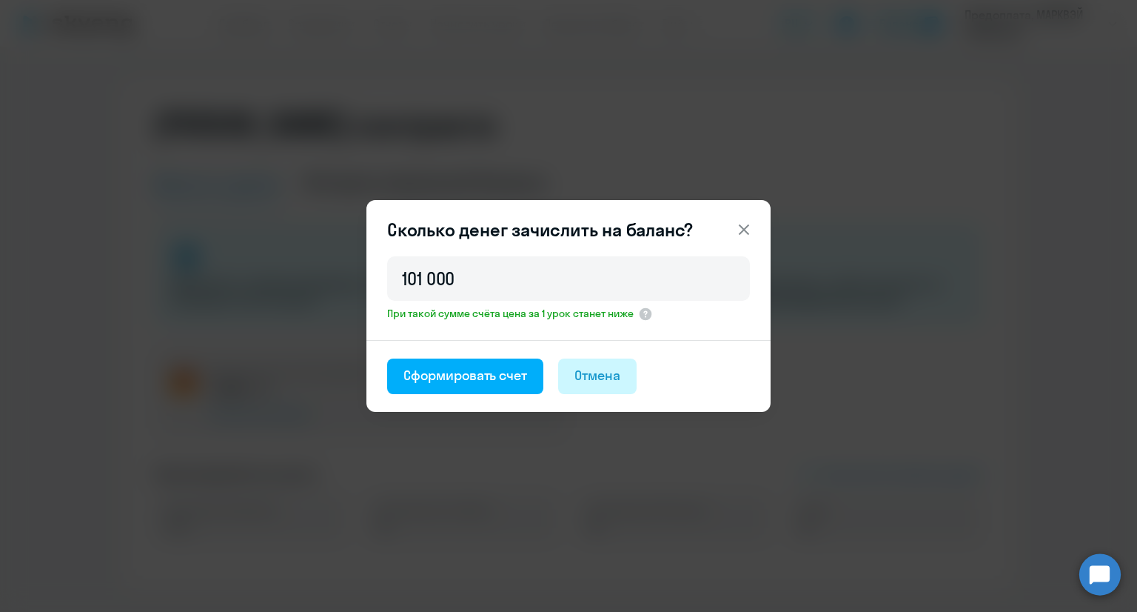
click at [612, 373] on div "Отмена" at bounding box center [598, 375] width 46 height 19
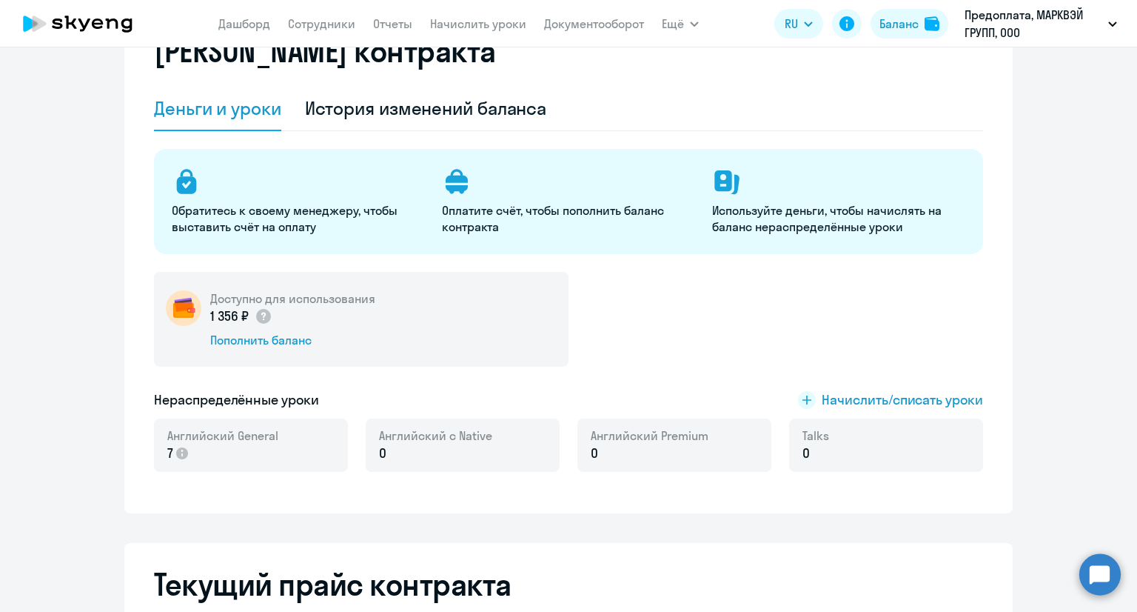
scroll to position [74, 0]
click at [344, 27] on link "Сотрудники" at bounding box center [321, 23] width 67 height 15
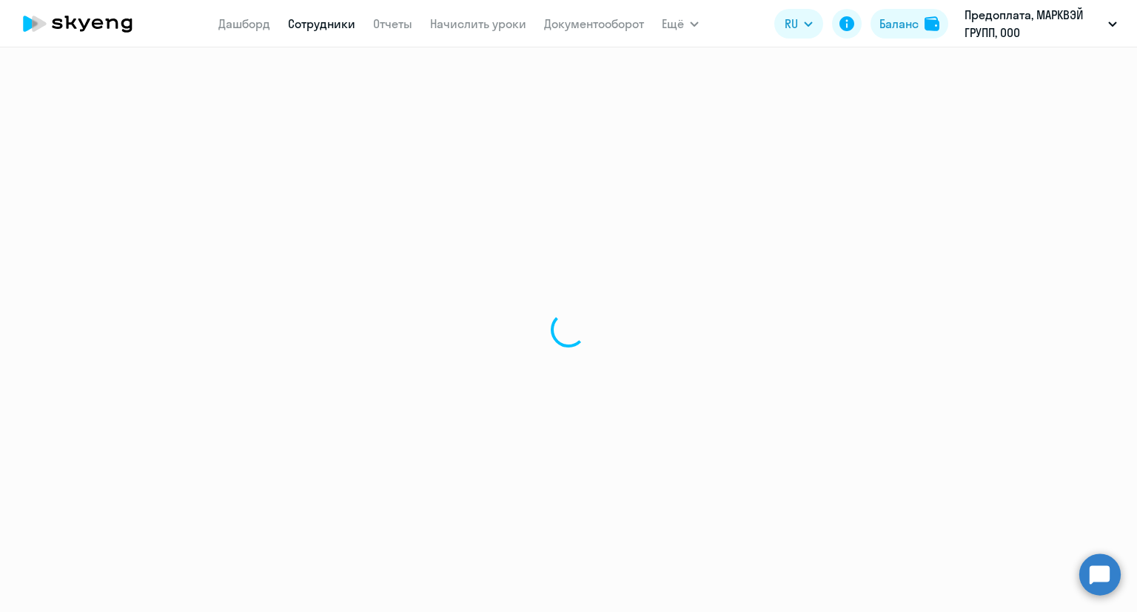
select select "30"
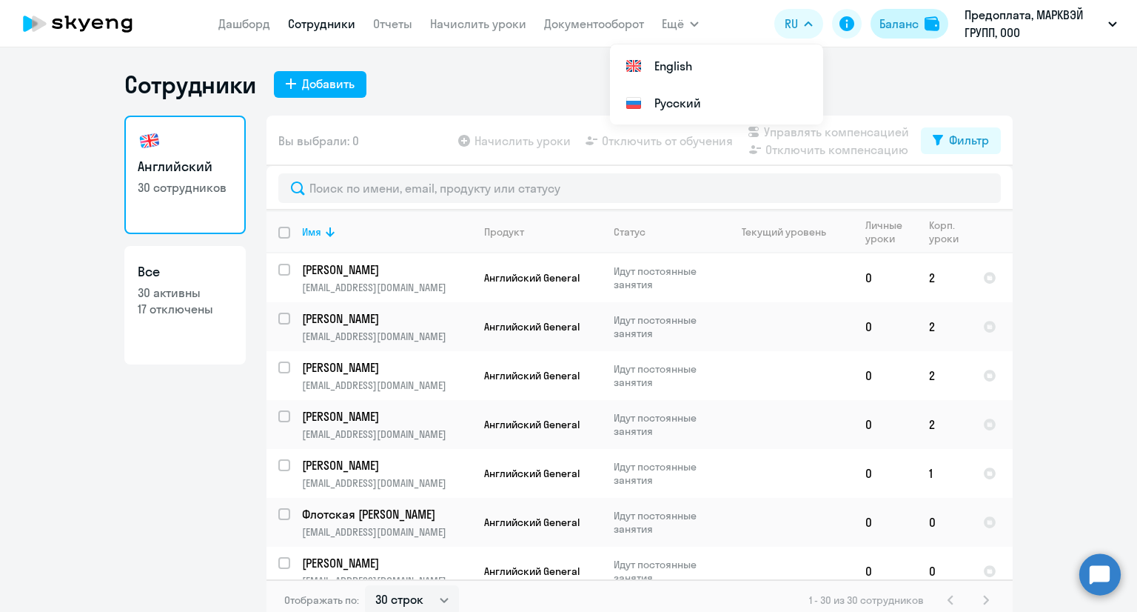
click at [889, 24] on div "Баланс" at bounding box center [899, 24] width 39 height 18
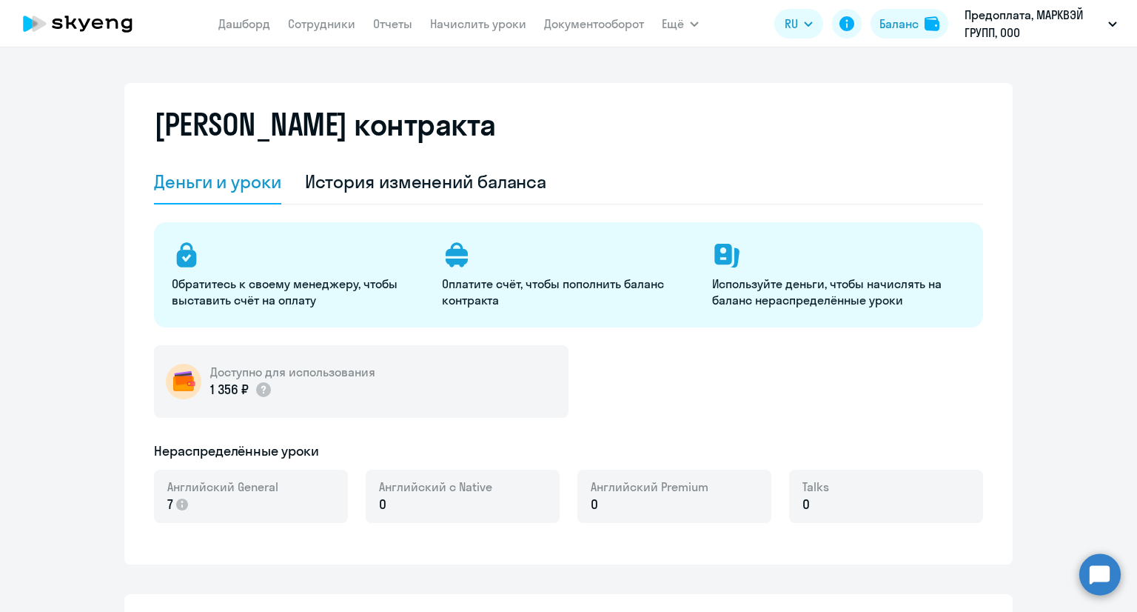
select select "english_adult_not_native_speaker"
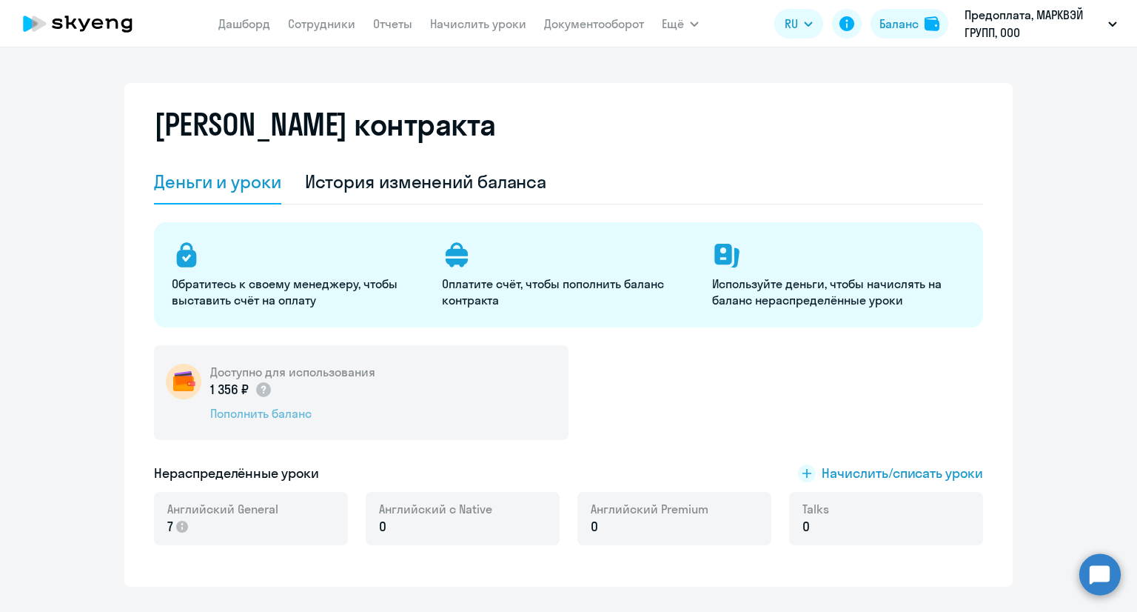
click at [281, 412] on div "Пополнить баланс" at bounding box center [292, 413] width 165 height 16
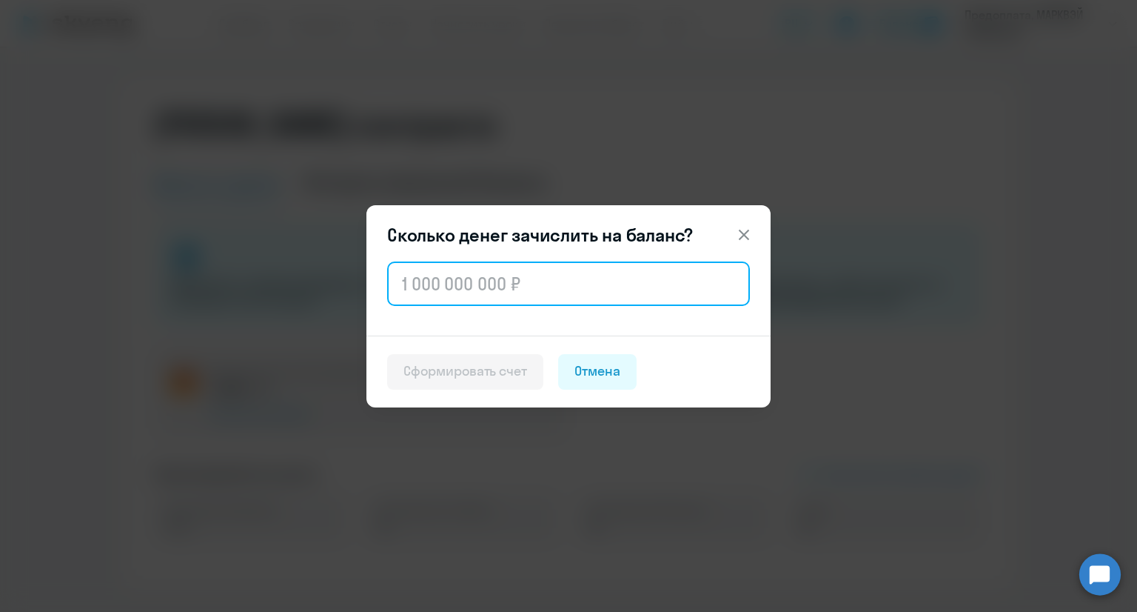
click at [476, 281] on input "text" at bounding box center [568, 283] width 363 height 44
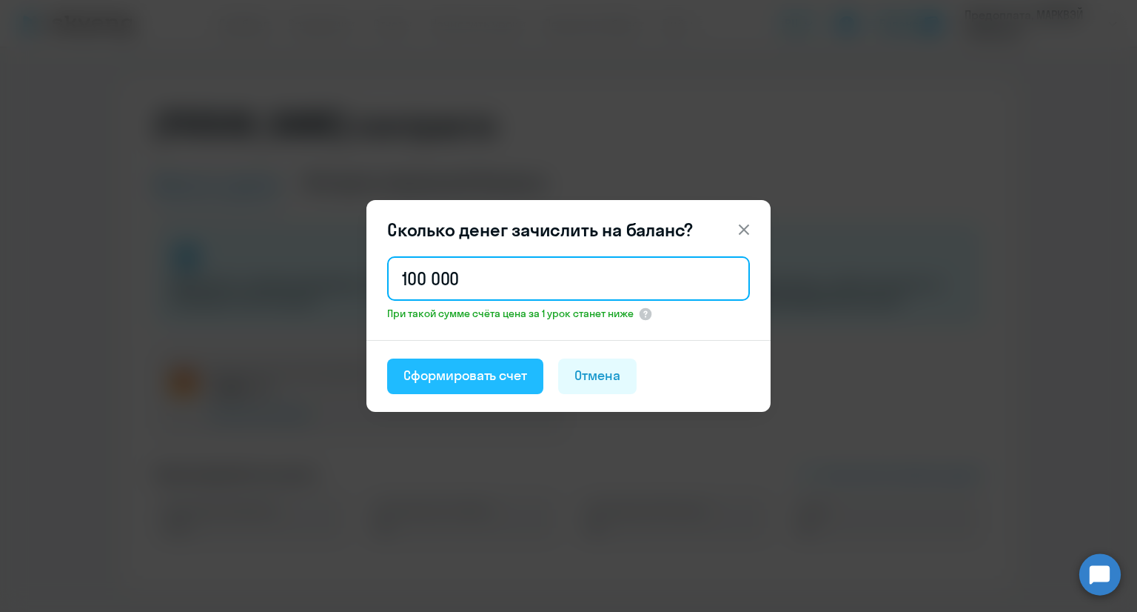
type input "100 000"
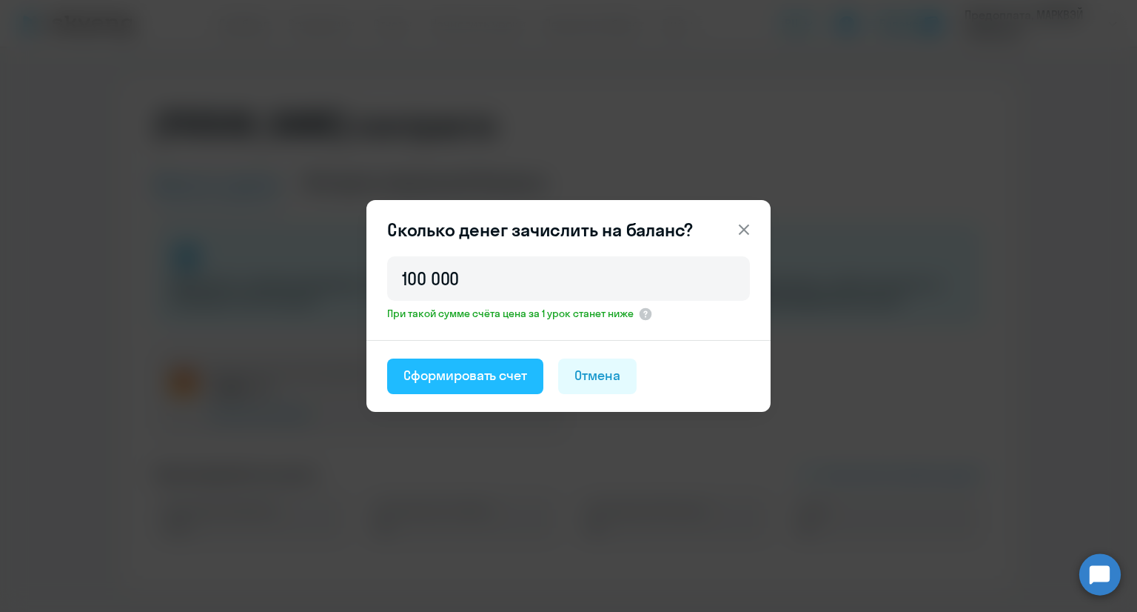
click at [493, 376] on div "Сформировать счет" at bounding box center [466, 375] width 124 height 19
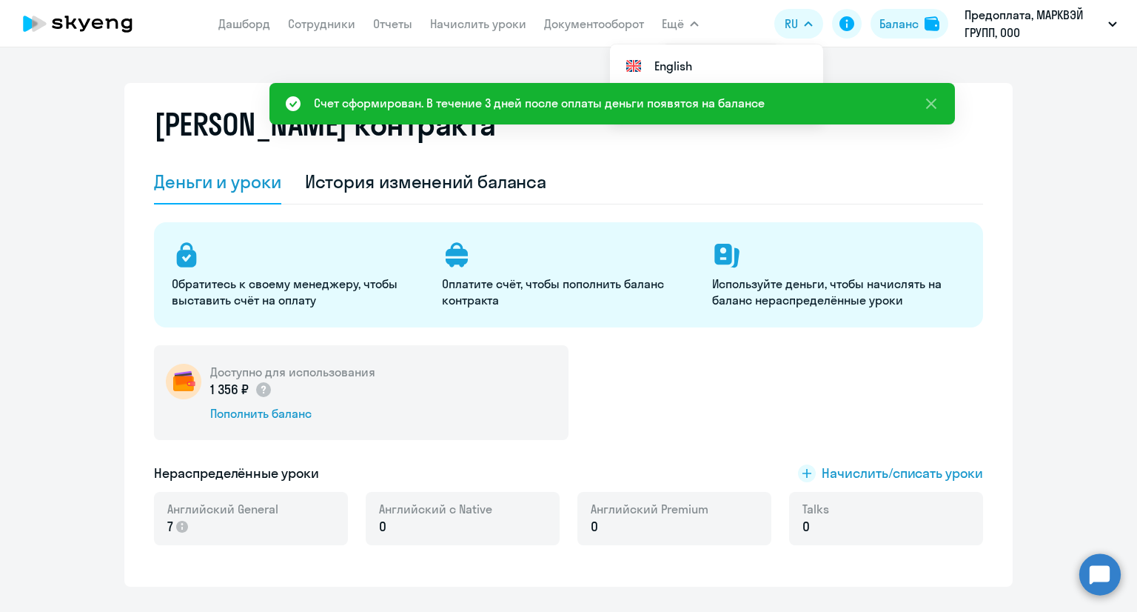
click at [573, 35] on nav "[PERSON_NAME] Отчеты Начислить уроки Документооборот" at bounding box center [431, 24] width 426 height 30
click at [572, 27] on link "Документооборот" at bounding box center [594, 23] width 100 height 15
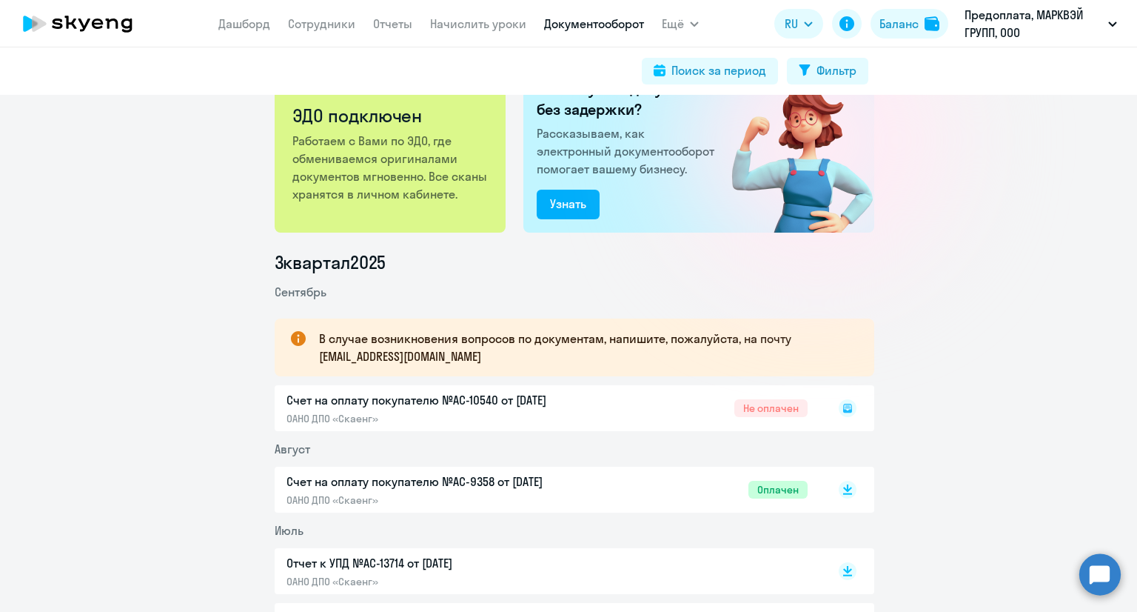
scroll to position [74, 0]
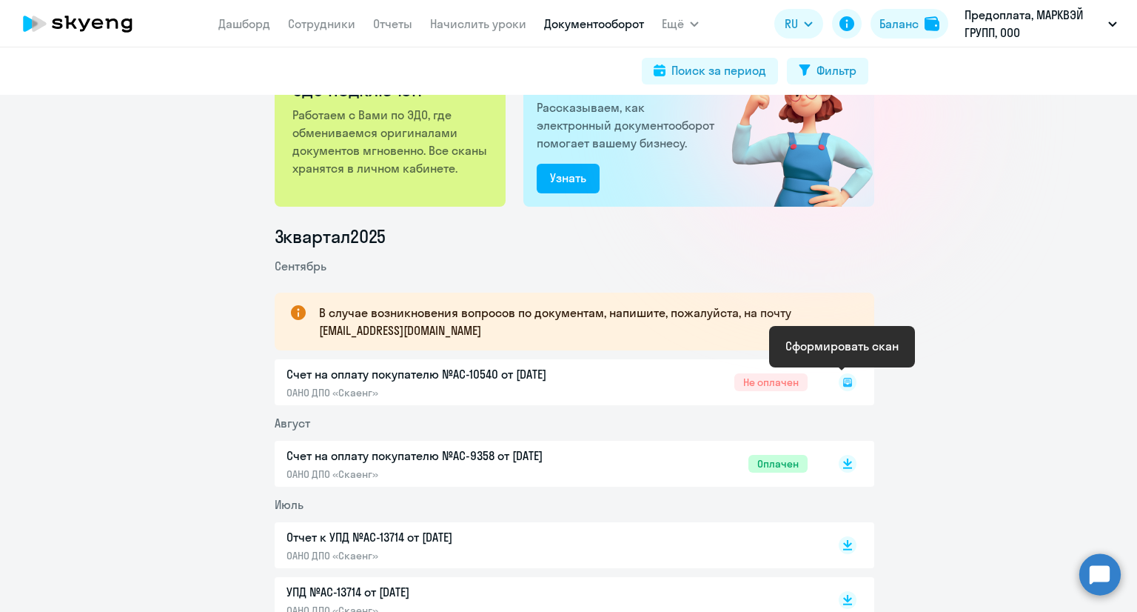
click at [843, 384] on icon at bounding box center [847, 382] width 9 height 9
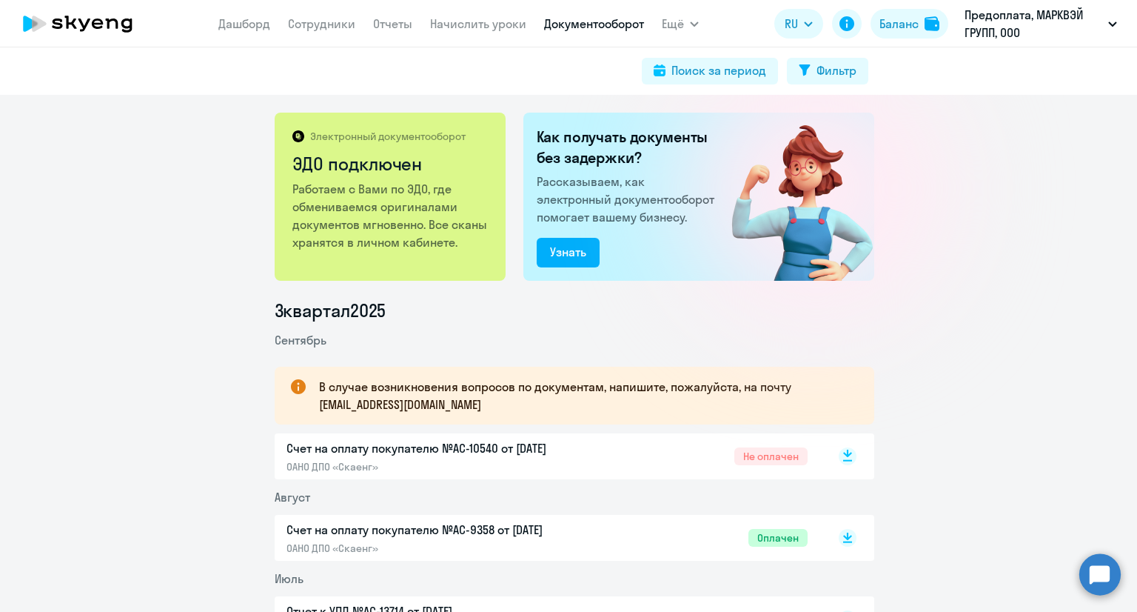
click at [843, 460] on icon at bounding box center [847, 460] width 9 height 1
